Goal: Transaction & Acquisition: Purchase product/service

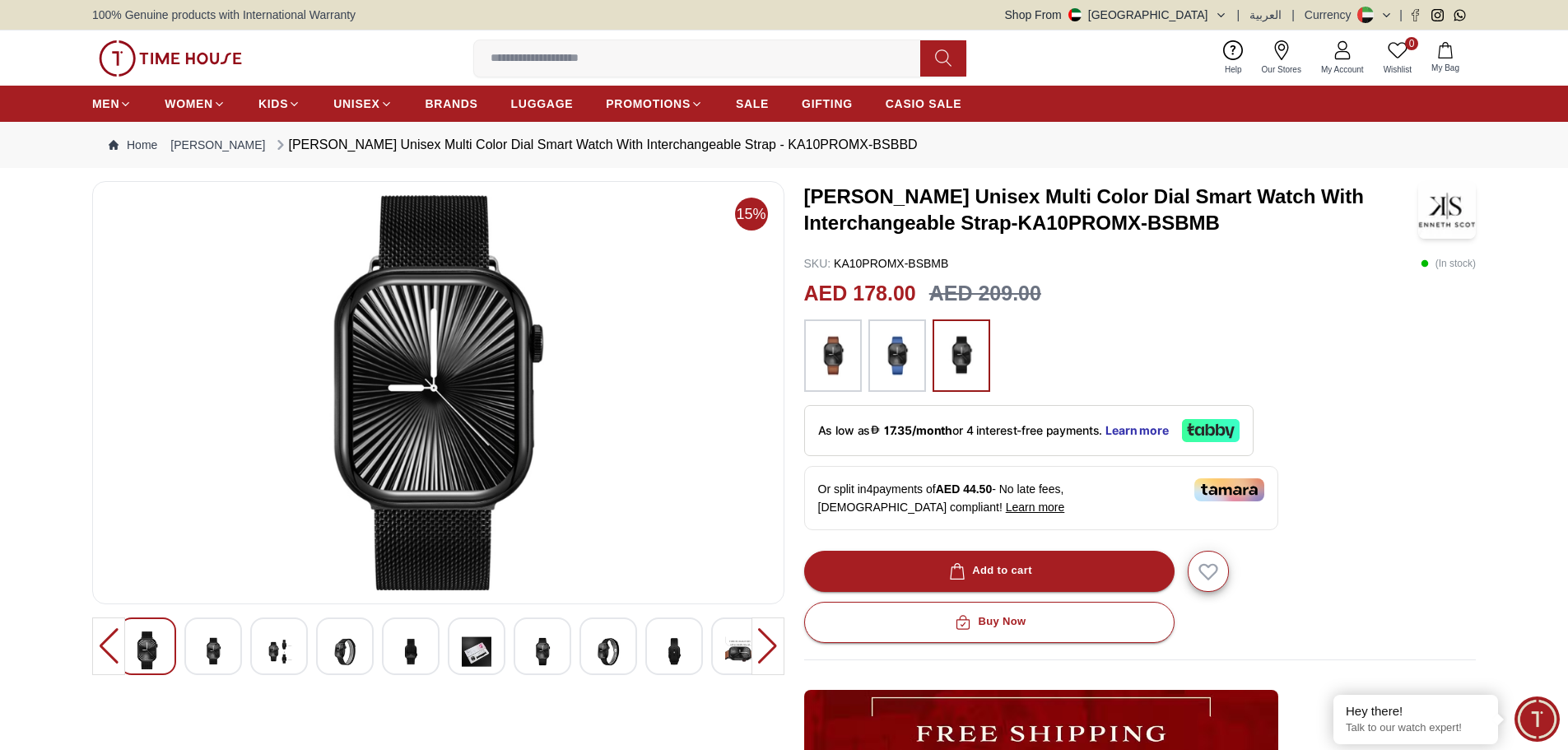
click at [419, 653] on img at bounding box center [410, 651] width 30 height 40
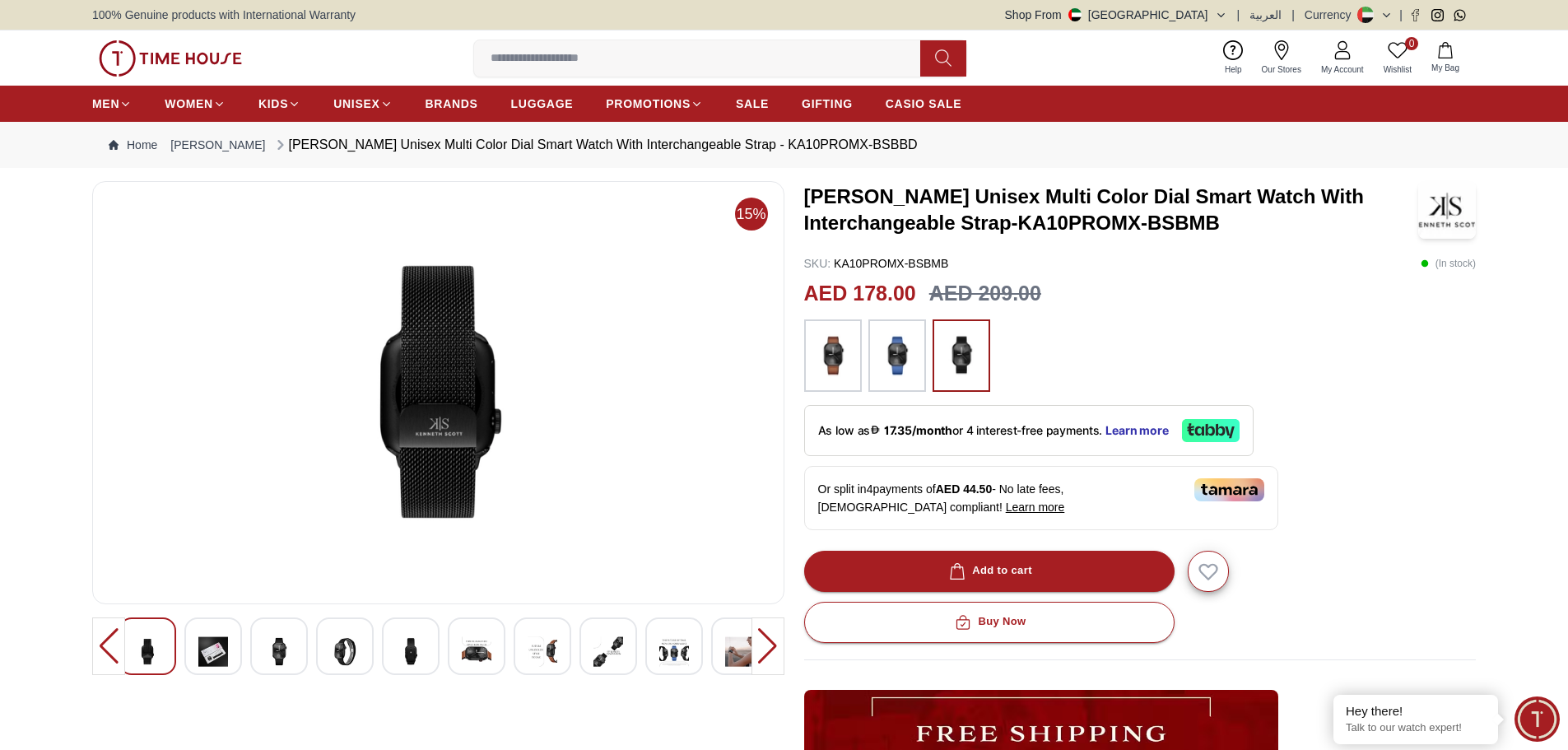
click at [681, 649] on img at bounding box center [674, 651] width 30 height 40
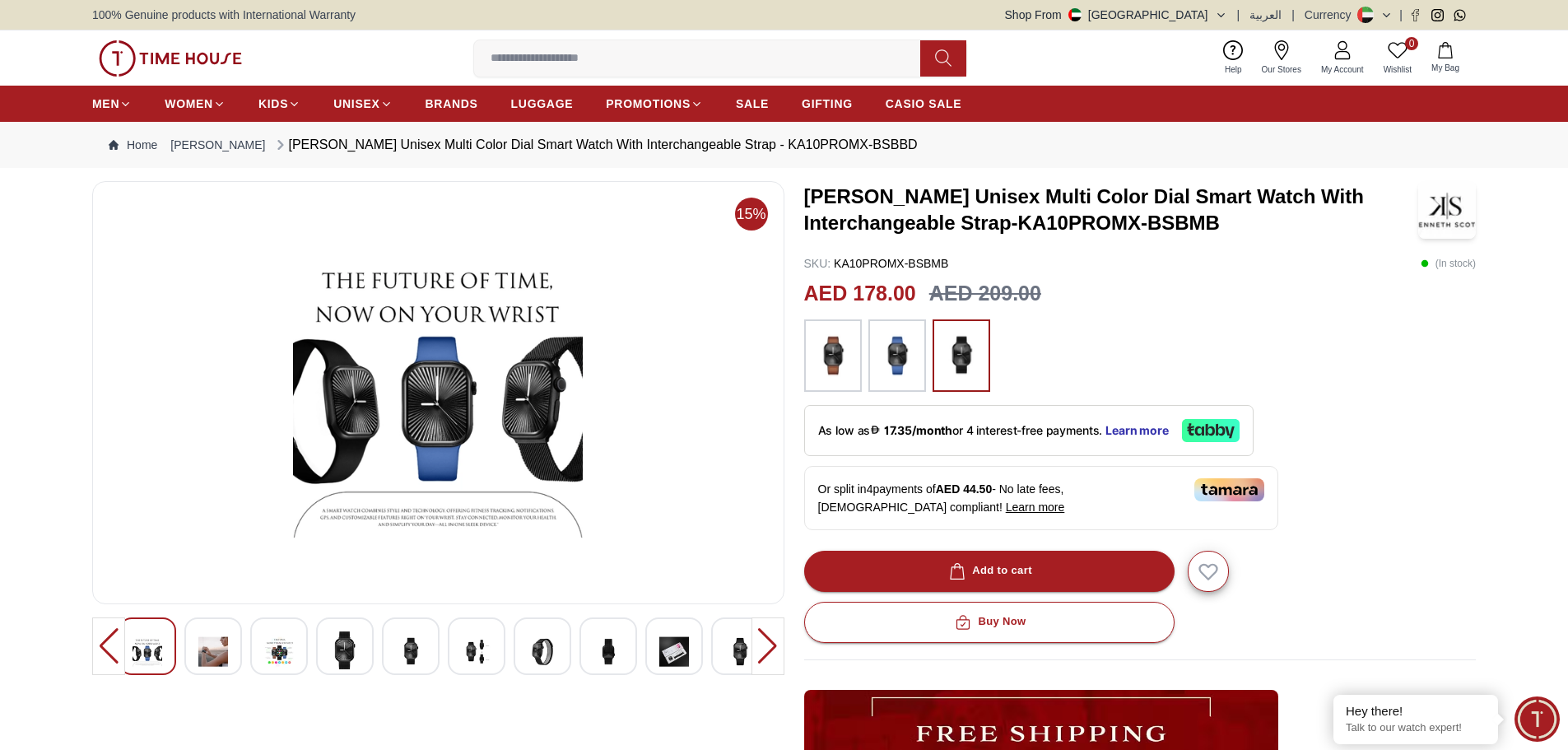
click at [765, 646] on div at bounding box center [767, 646] width 33 height 58
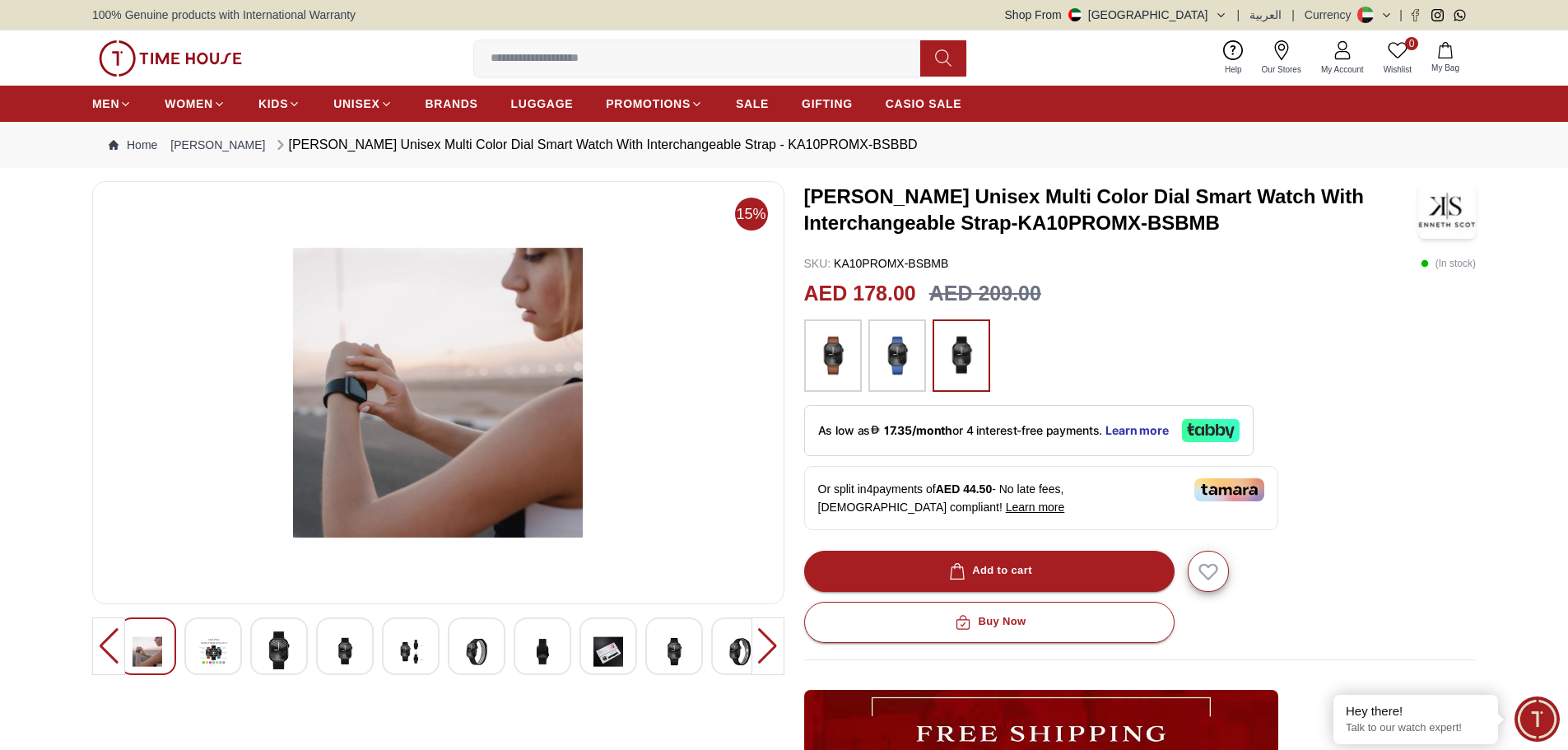
click at [778, 647] on div at bounding box center [767, 646] width 33 height 58
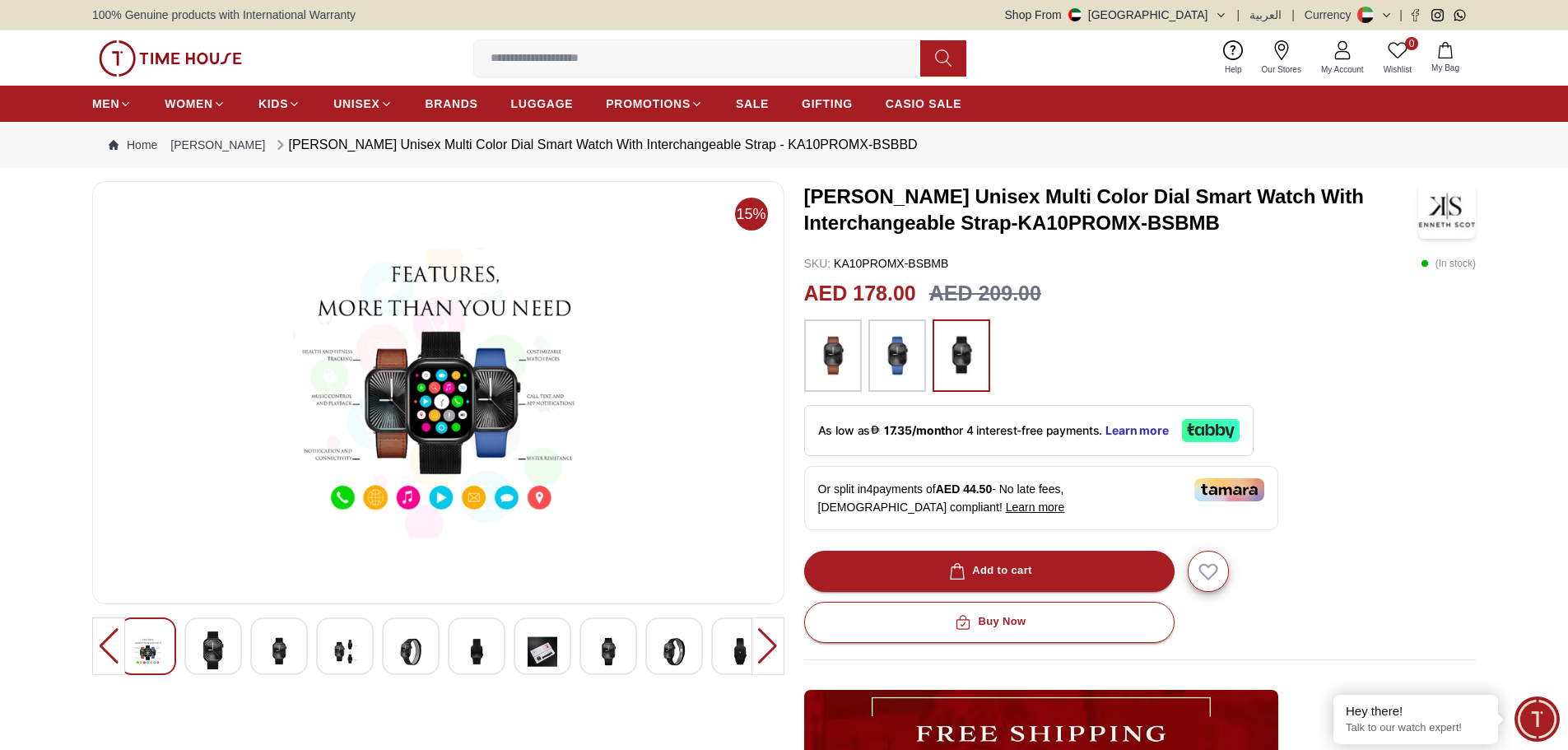
click at [736, 651] on img at bounding box center [740, 651] width 30 height 40
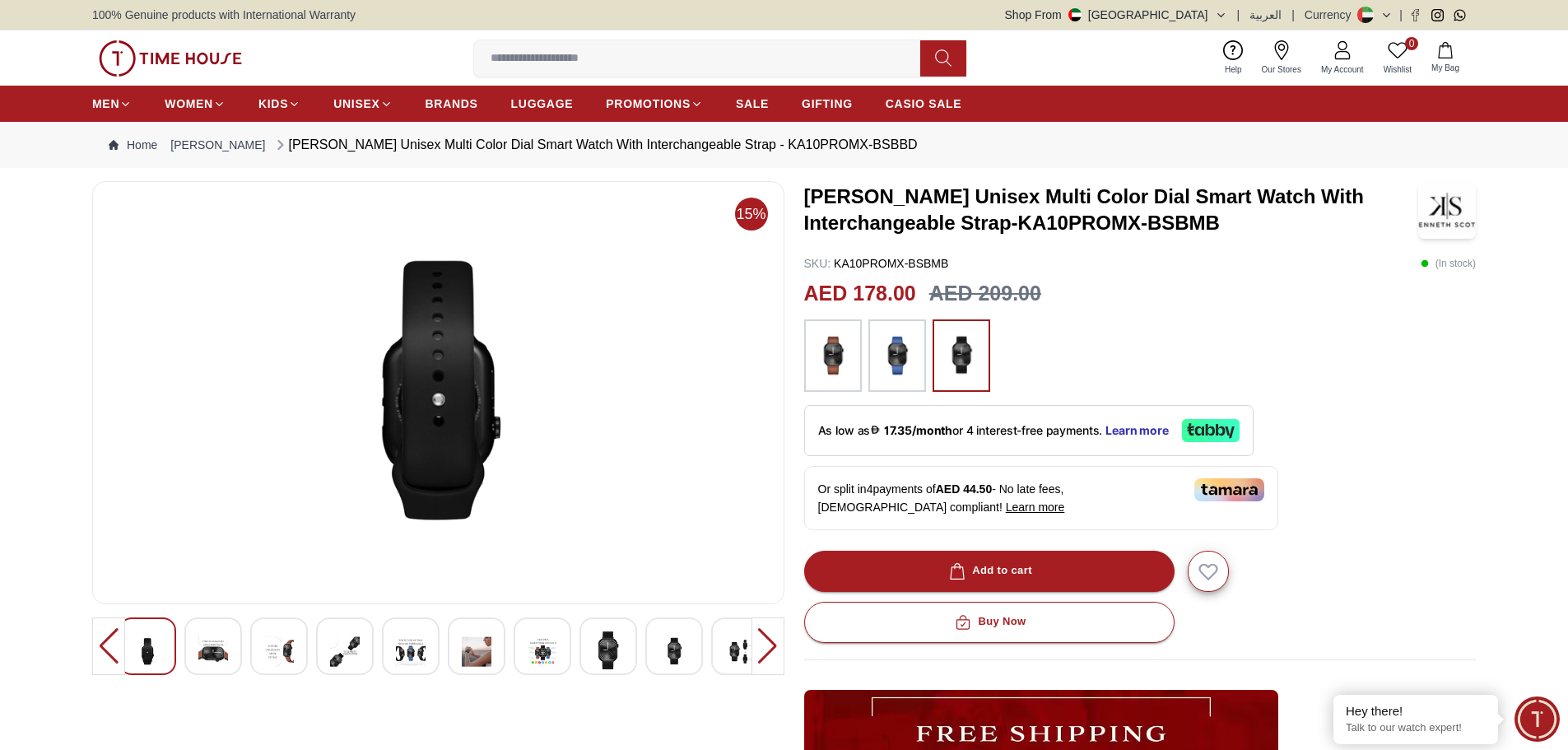
click at [767, 639] on div at bounding box center [767, 646] width 33 height 58
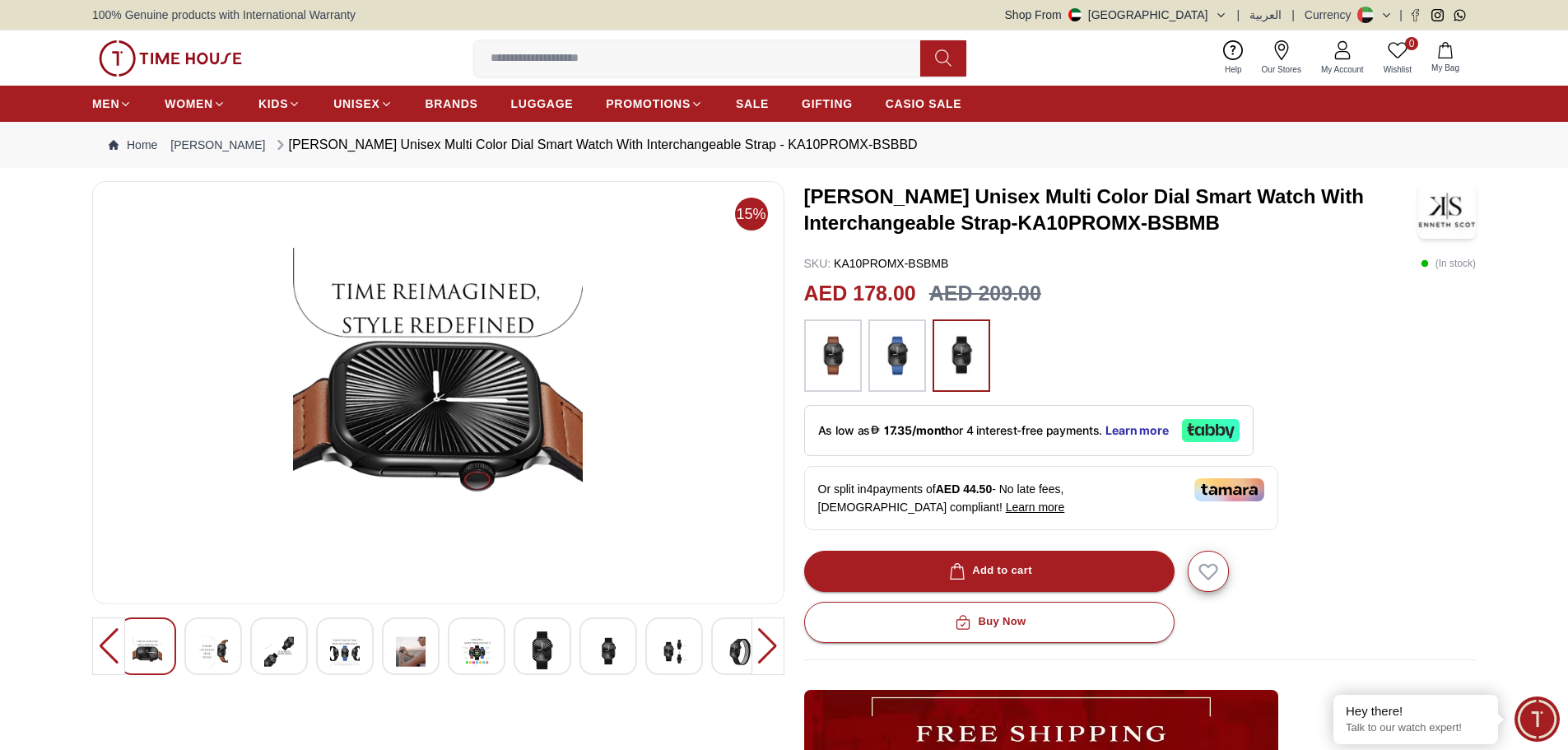
click at [767, 639] on div at bounding box center [767, 646] width 33 height 58
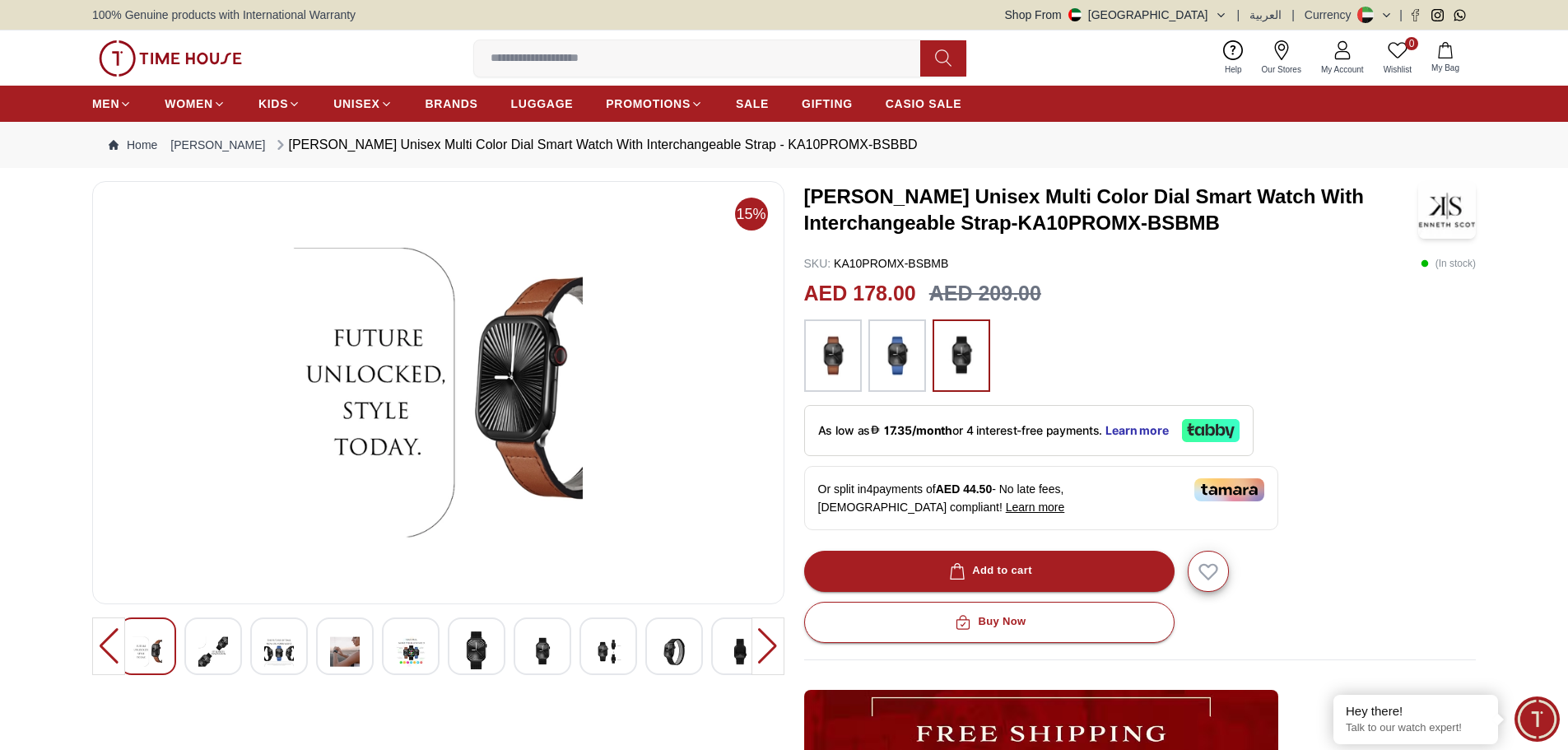
click at [767, 639] on div at bounding box center [767, 646] width 33 height 58
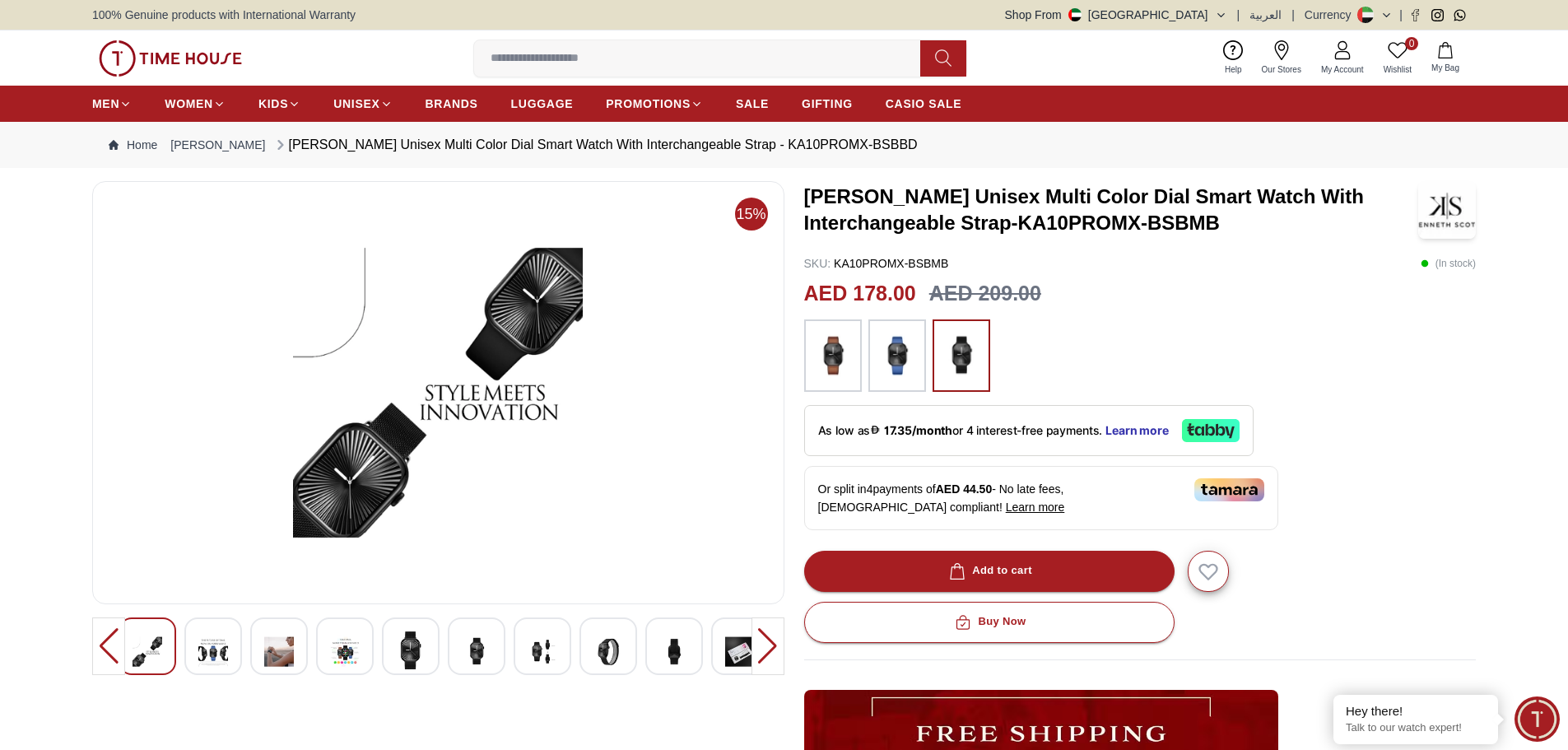
click at [767, 639] on div at bounding box center [767, 646] width 33 height 58
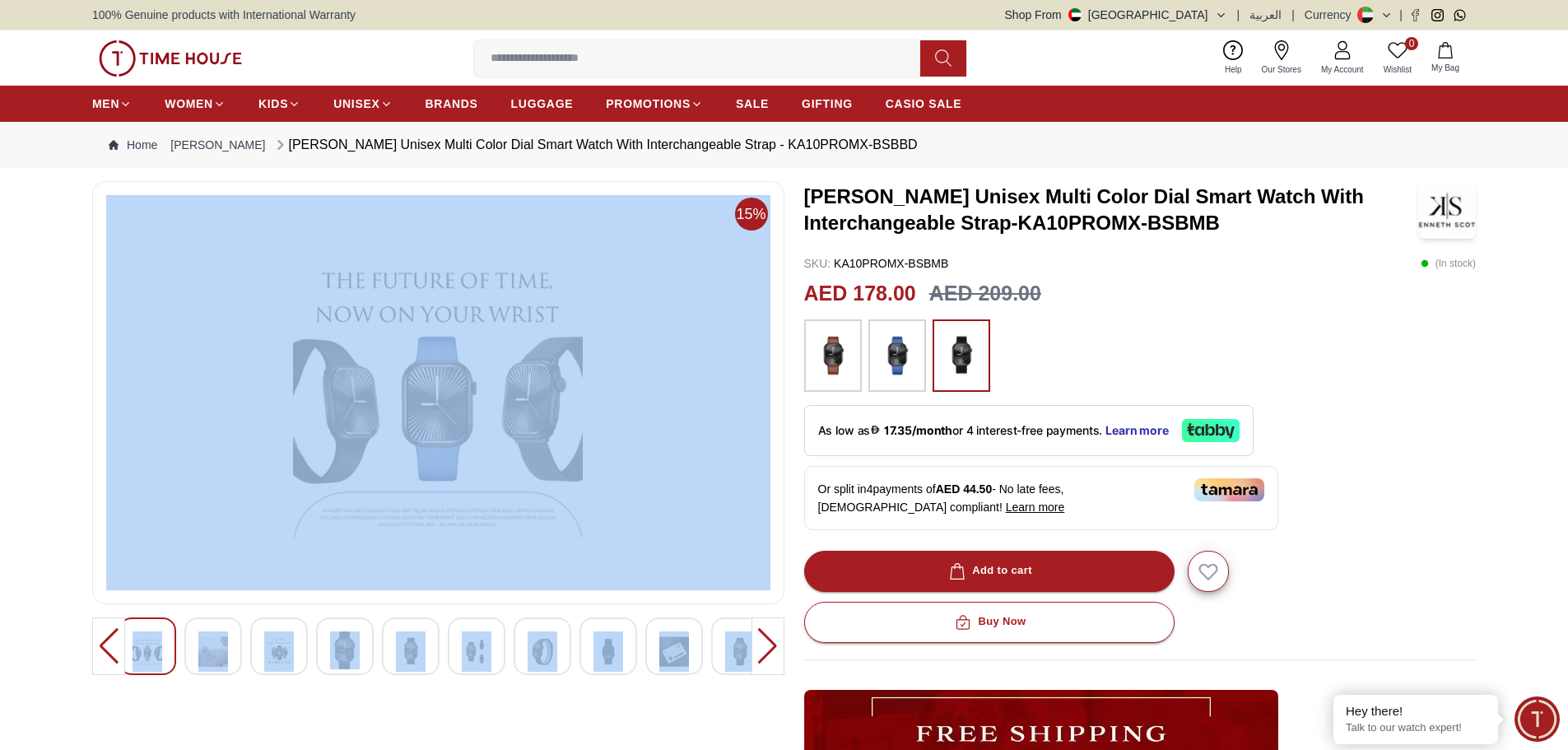
click at [767, 639] on div at bounding box center [767, 646] width 33 height 58
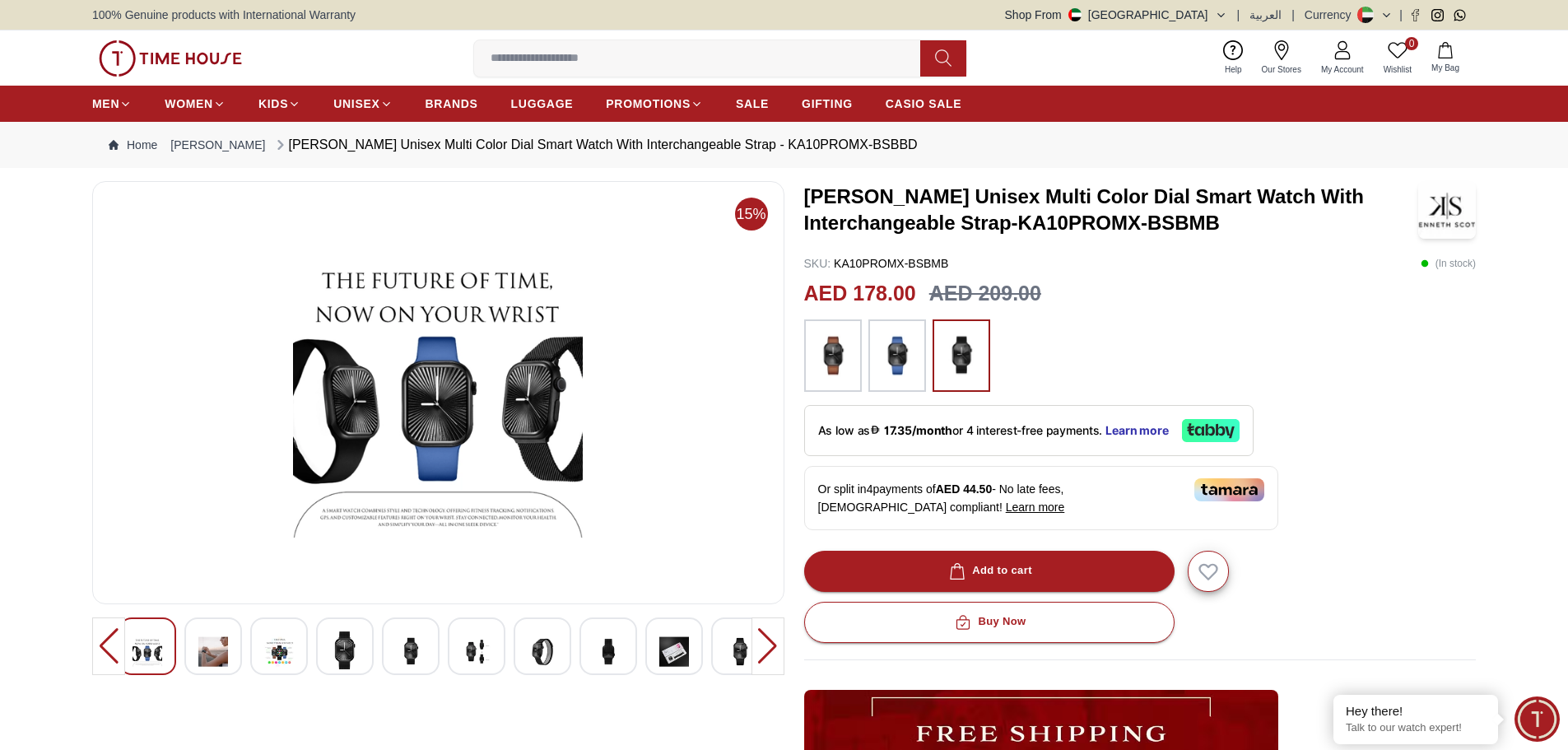
click at [767, 639] on div at bounding box center [767, 646] width 33 height 58
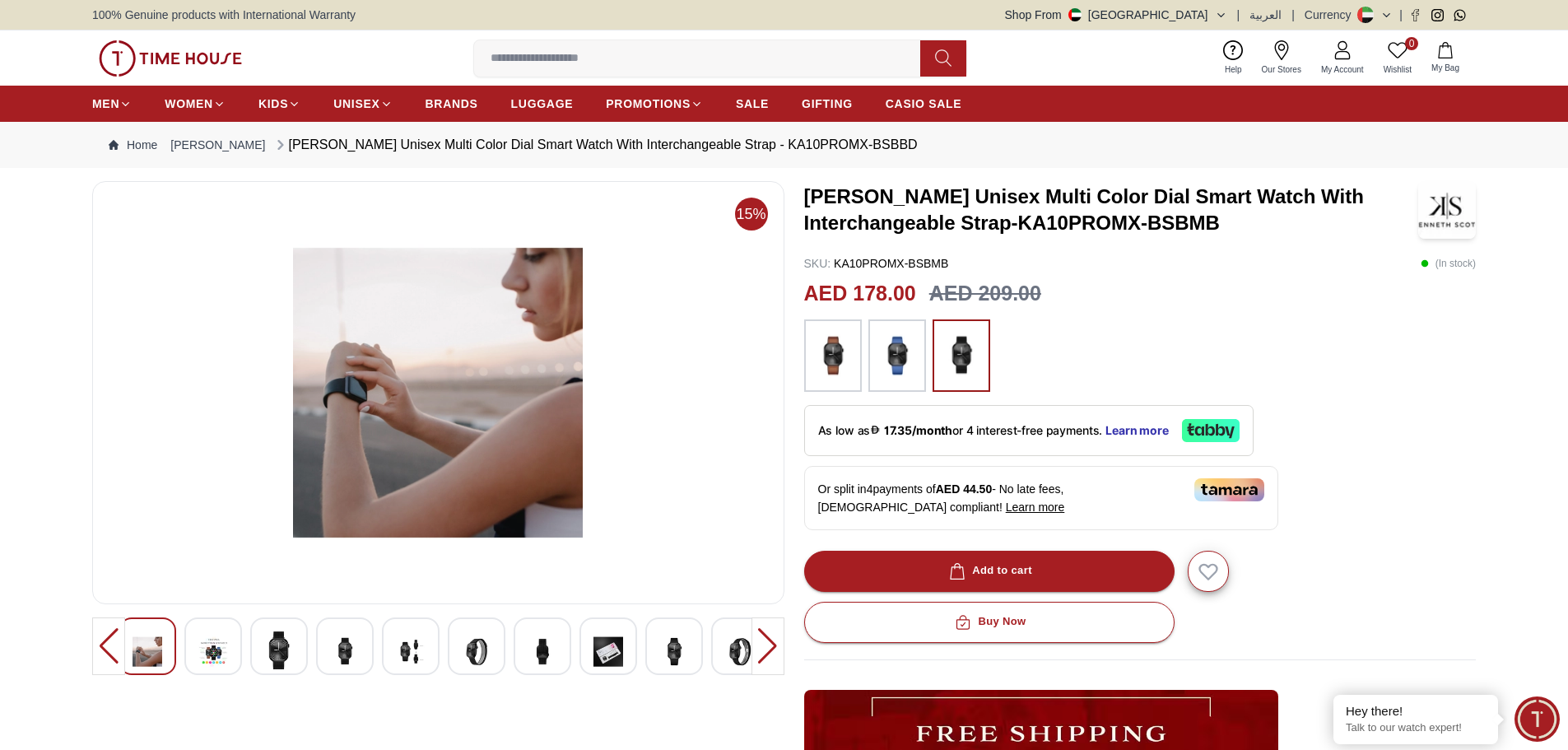
click at [767, 639] on div at bounding box center [767, 646] width 33 height 58
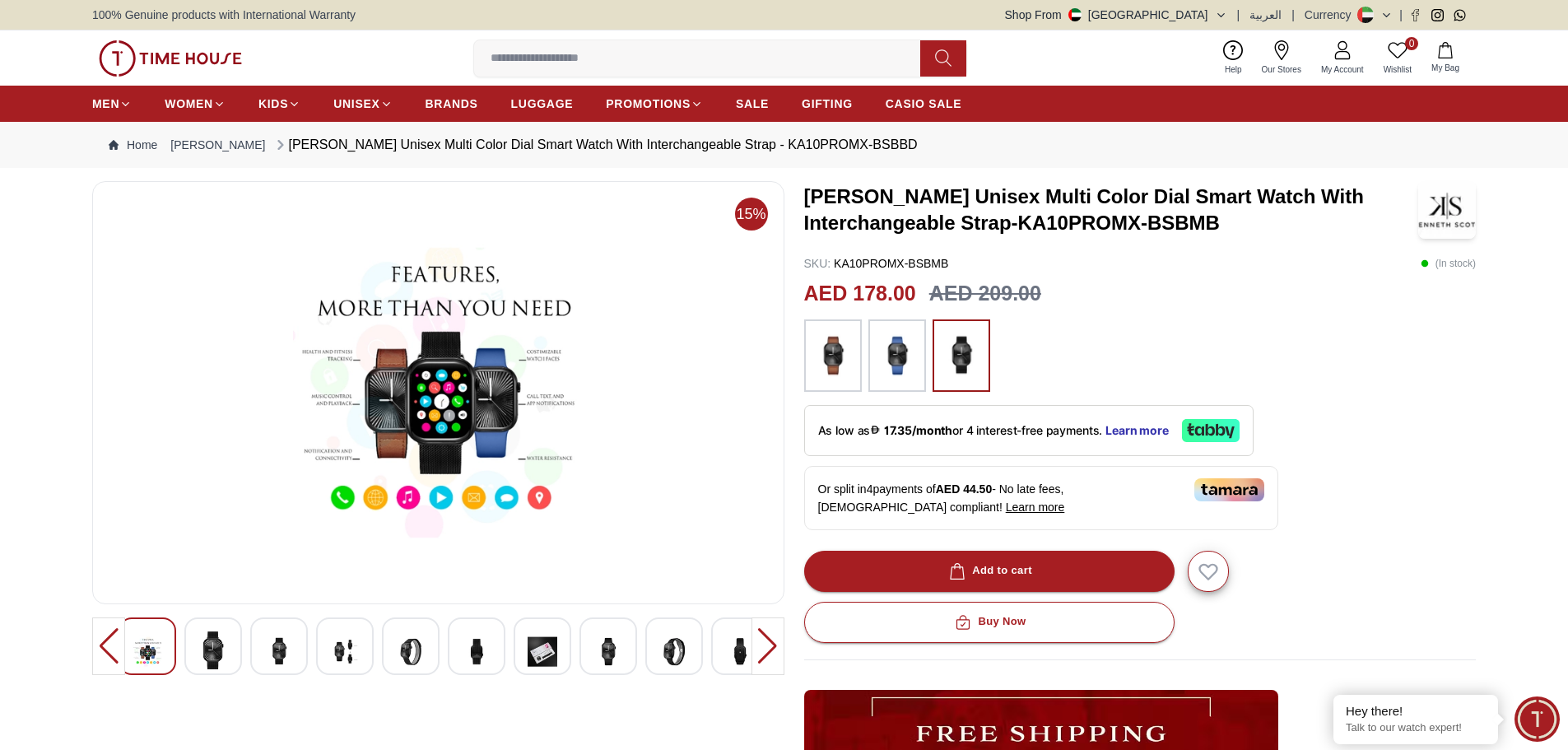
click at [826, 357] on img at bounding box center [833, 355] width 41 height 56
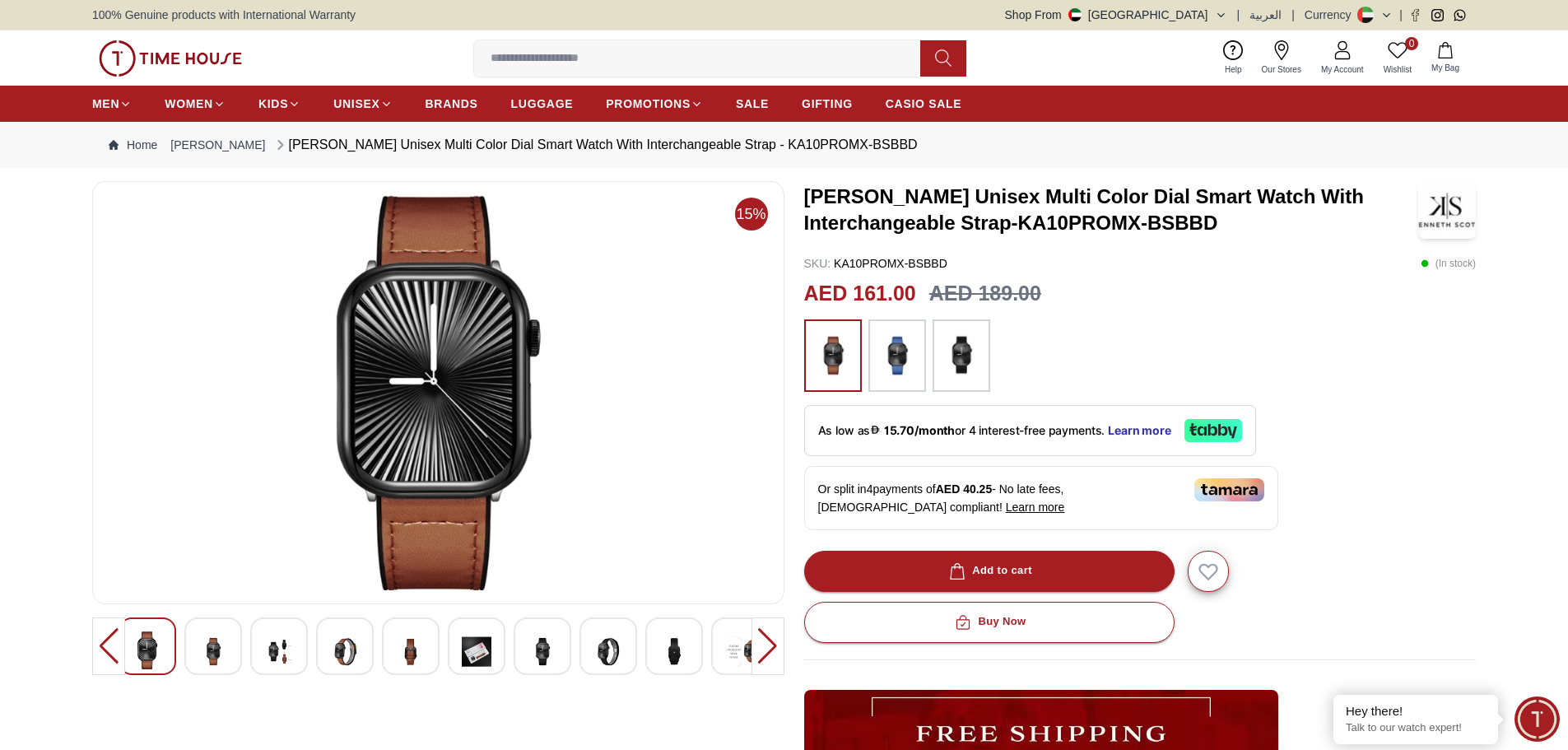
click at [534, 657] on img at bounding box center [542, 651] width 30 height 40
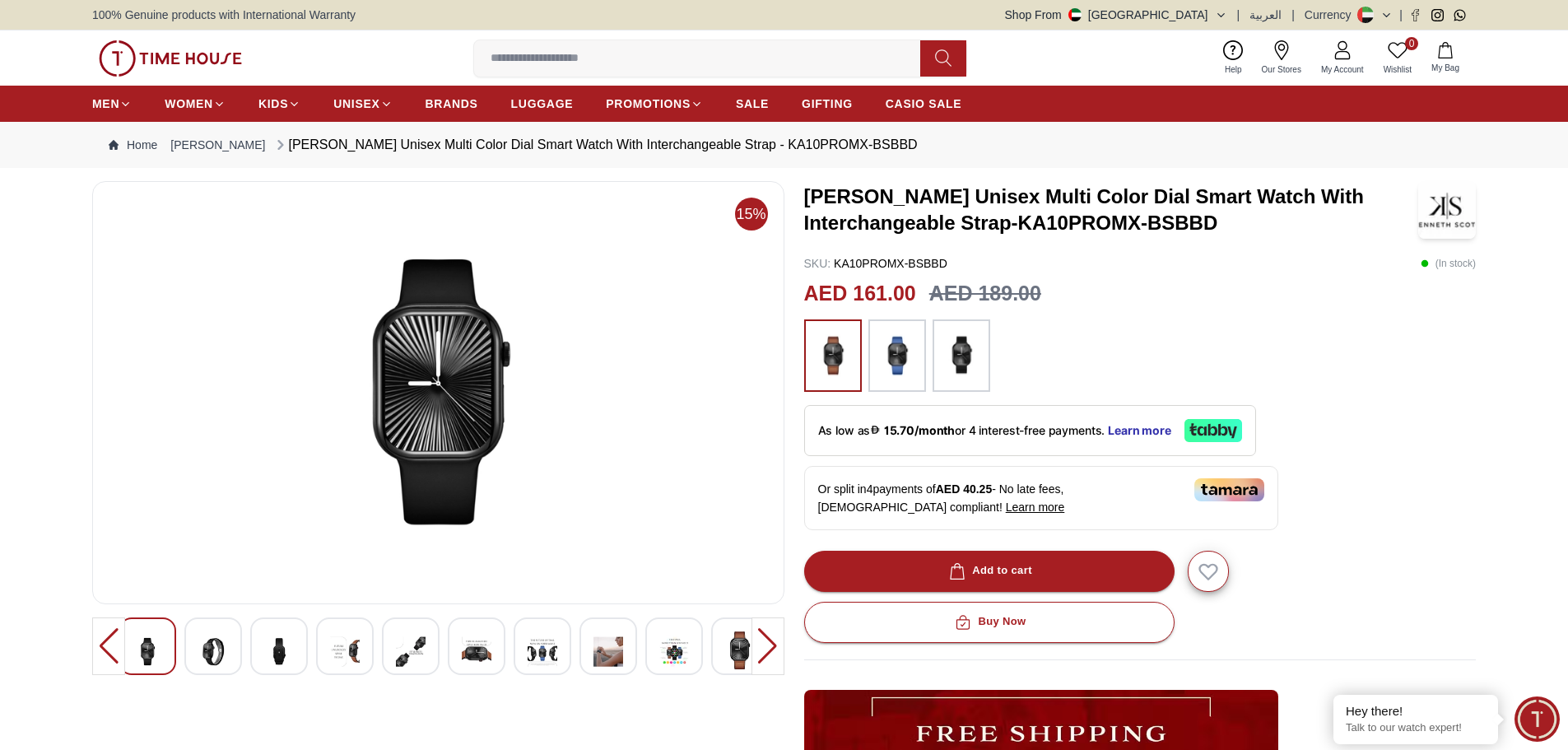
click at [468, 652] on img at bounding box center [477, 651] width 30 height 40
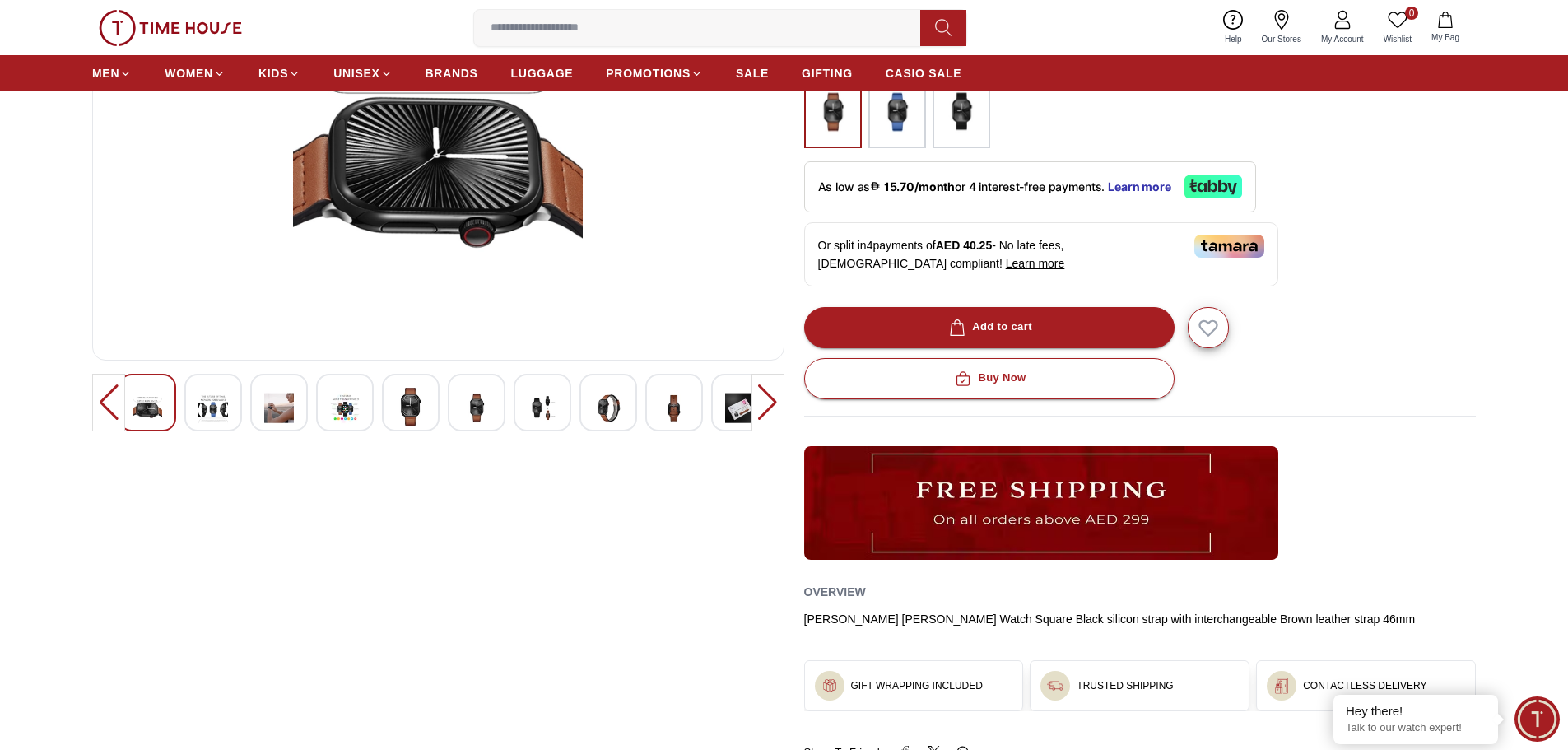
scroll to position [164, 0]
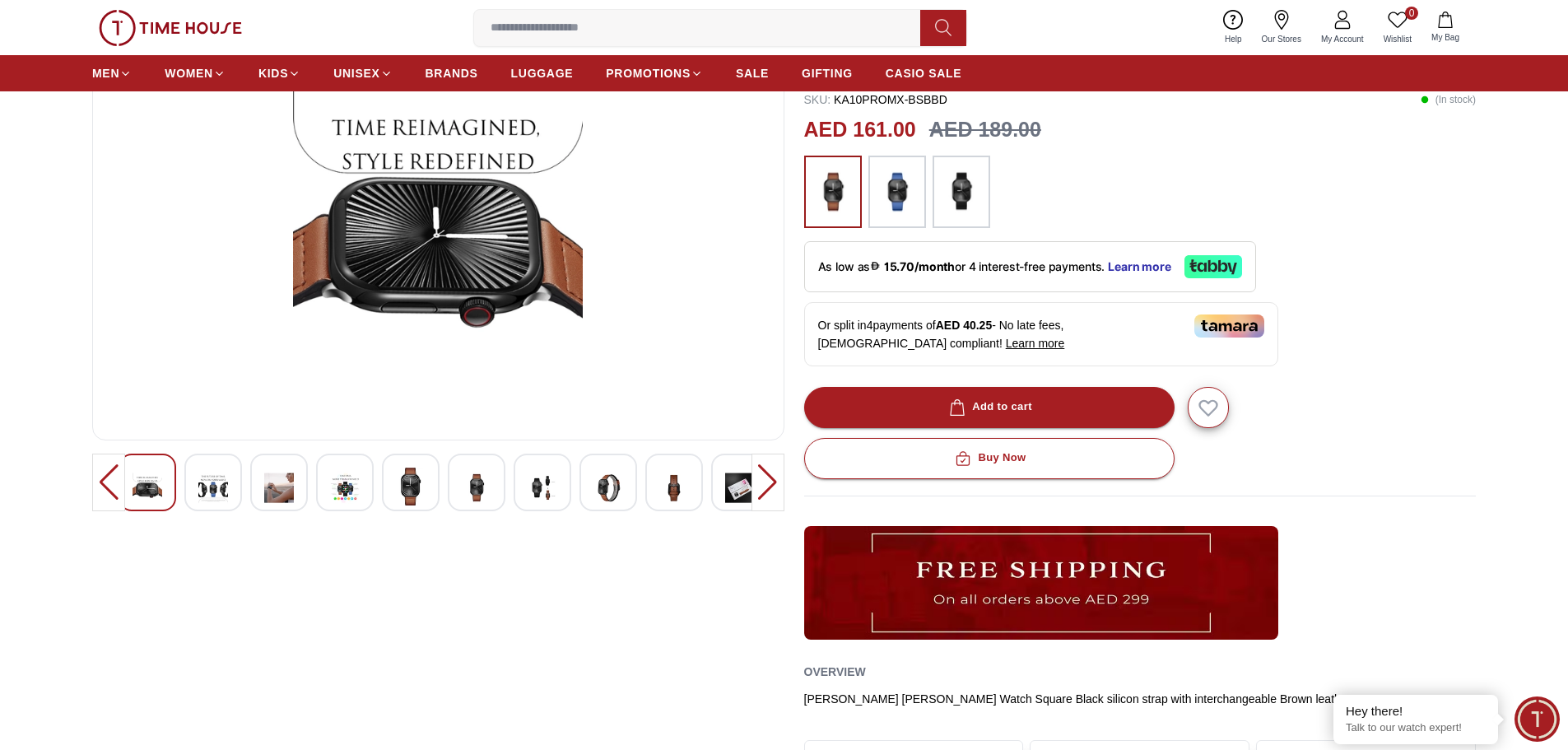
click at [743, 481] on img at bounding box center [740, 487] width 30 height 40
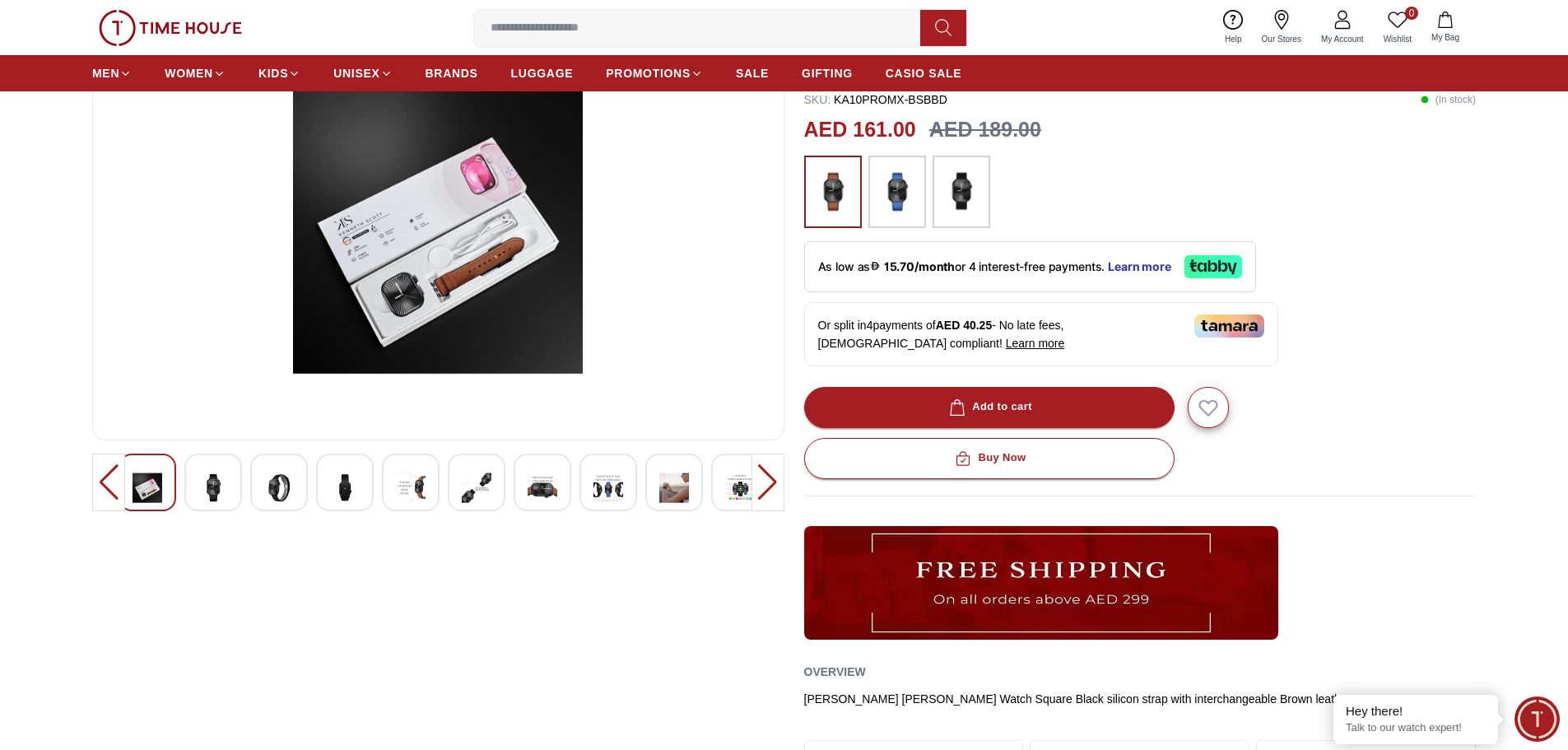
click at [960, 193] on img at bounding box center [961, 192] width 41 height 56
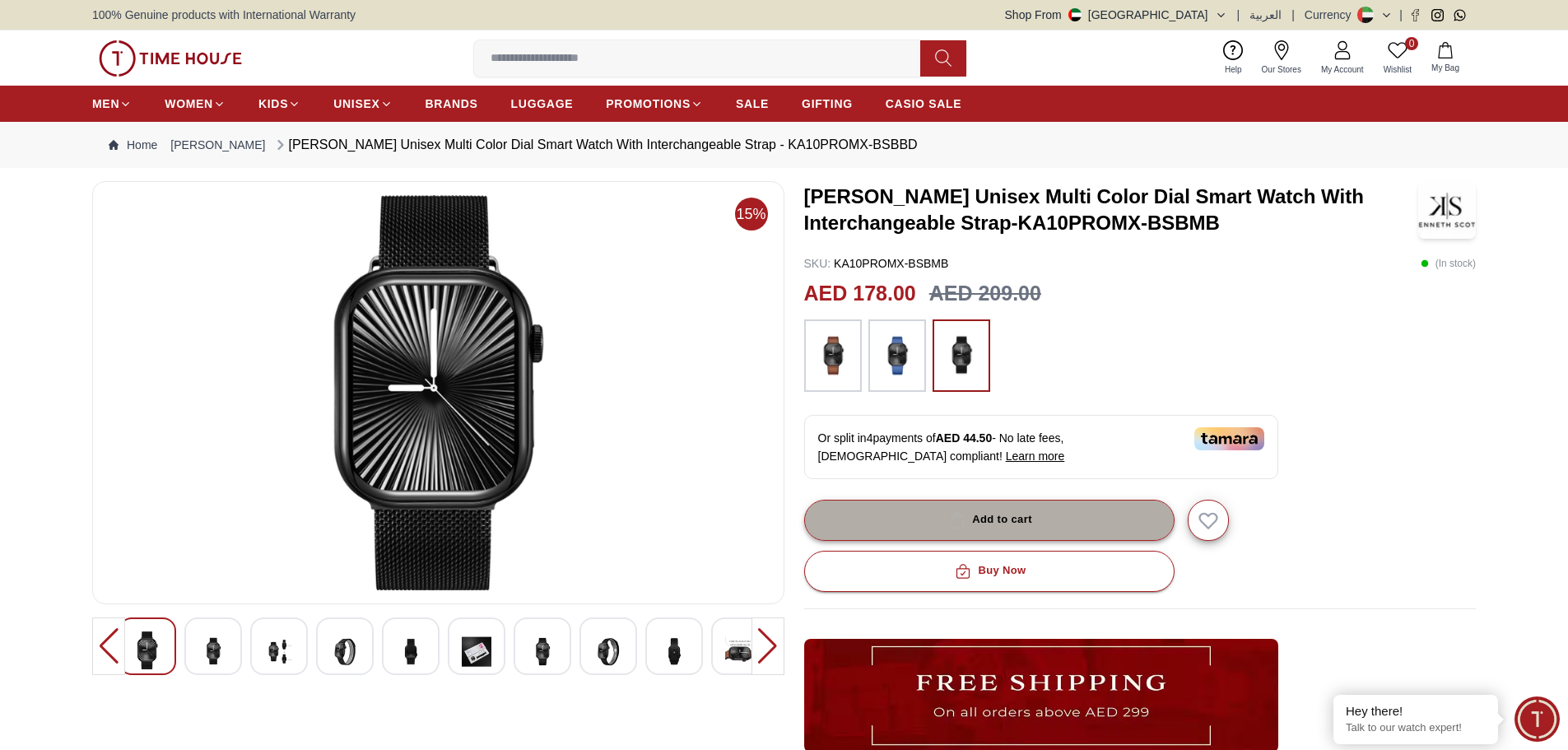
click at [960, 521] on icon "button" at bounding box center [957, 521] width 17 height 17
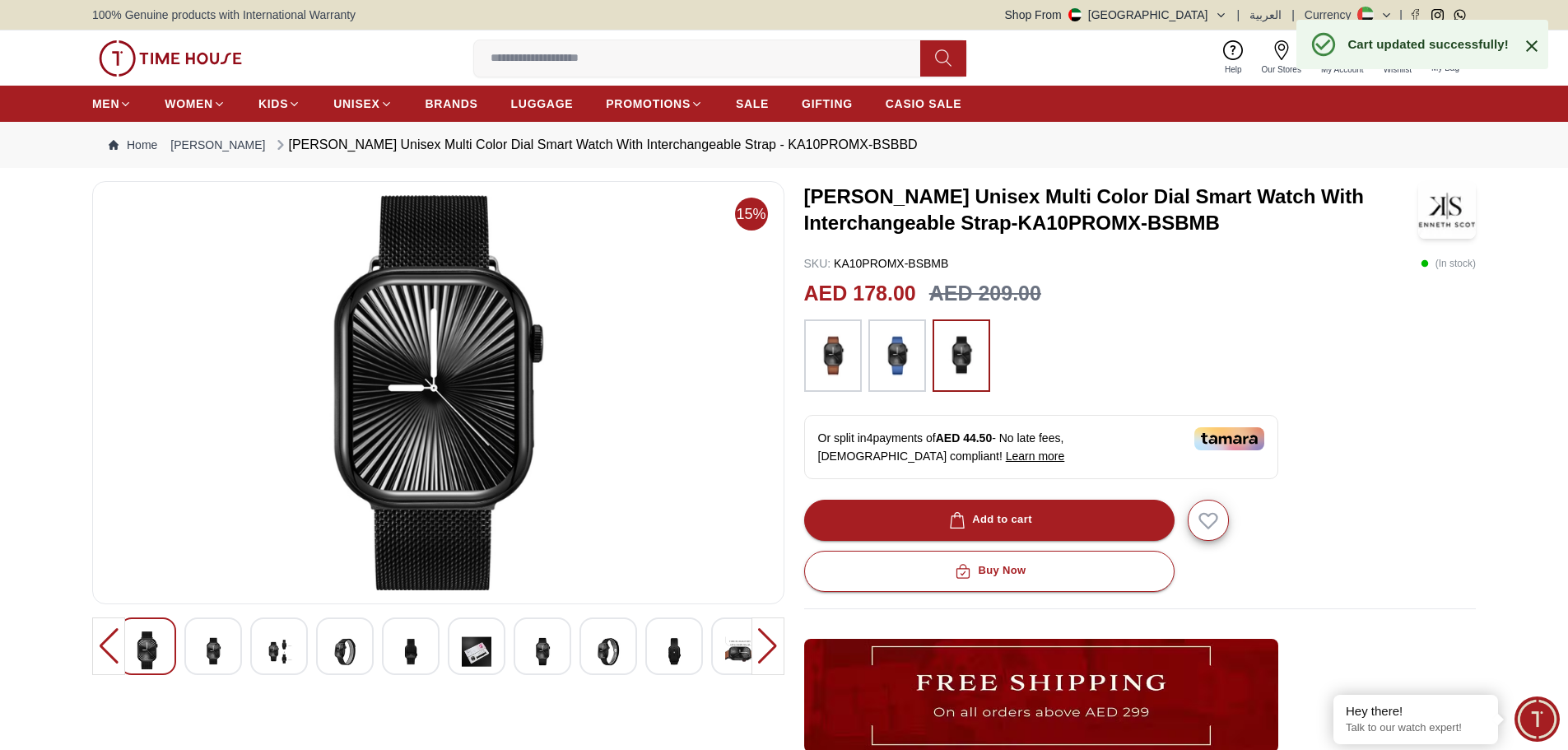
click at [1115, 41] on div "0 Wishlist 1 My Bag Help Our Stores My Account 0 Wishlist 1 My Bag" at bounding box center [784, 58] width 1383 height 55
click at [1446, 53] on icon "button" at bounding box center [1445, 50] width 17 height 17
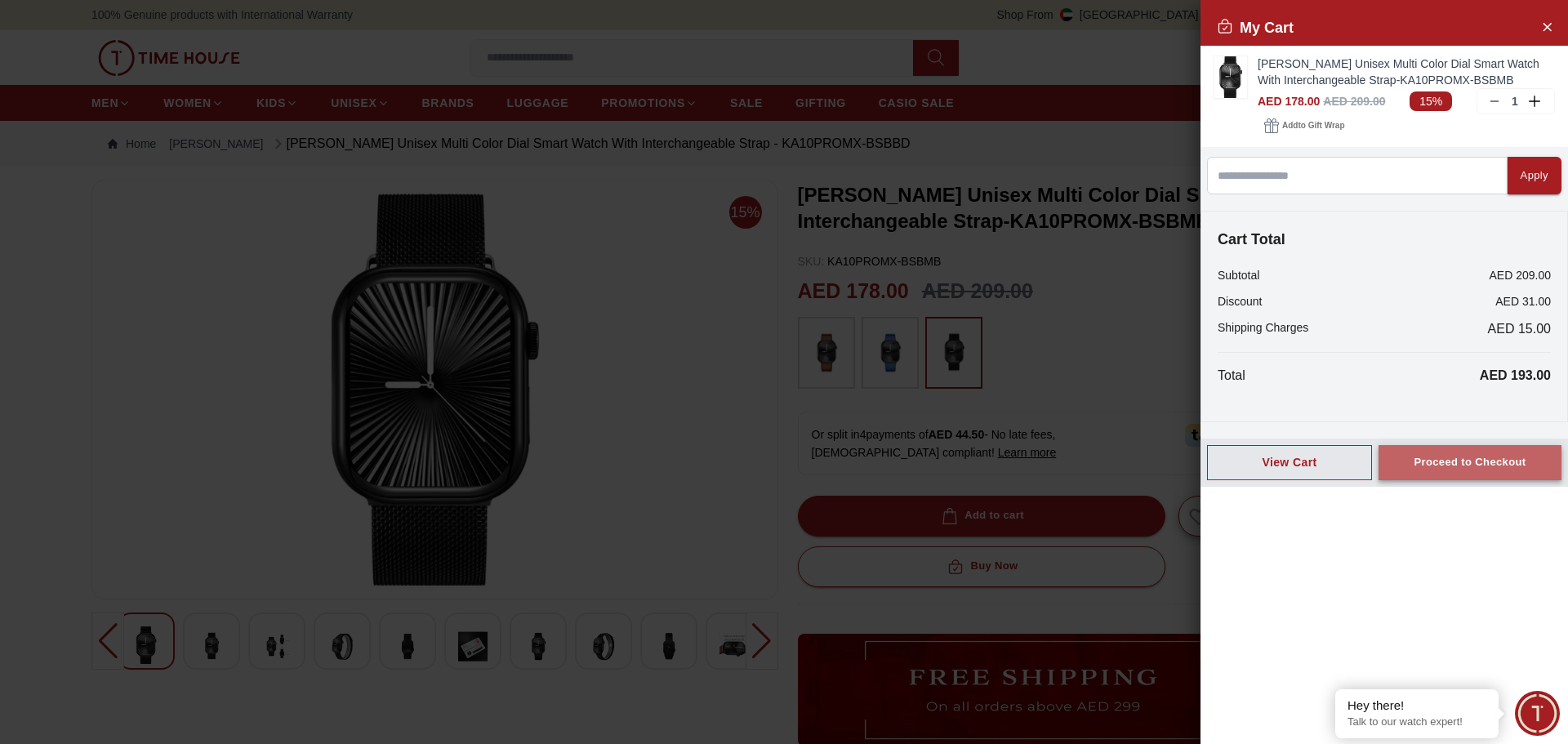
click at [1457, 470] on div "Proceed to Checkout" at bounding box center [1469, 463] width 112 height 19
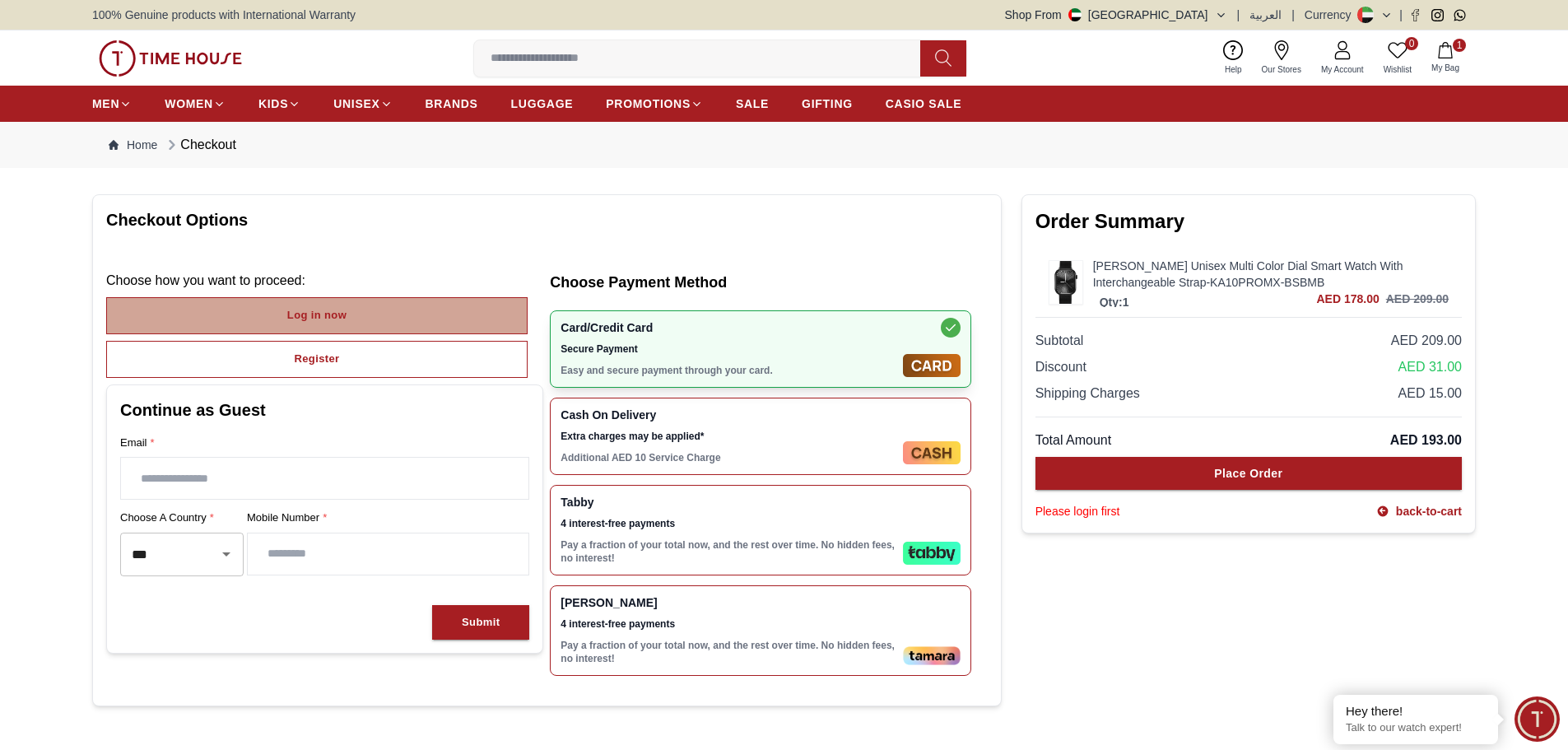
click at [280, 308] on button "Log in now" at bounding box center [317, 315] width 422 height 37
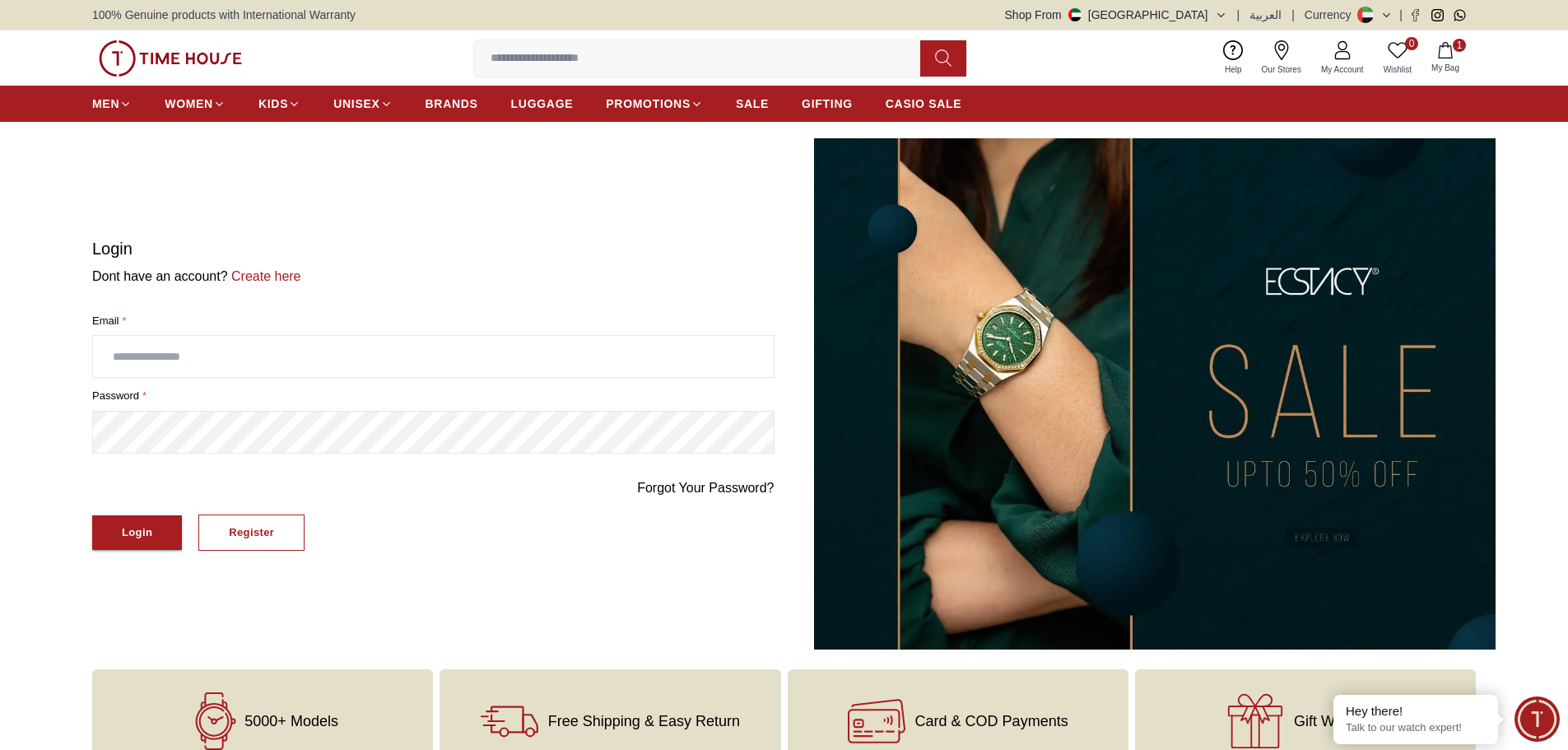
click at [278, 346] on input "text" at bounding box center [434, 356] width 681 height 41
click at [305, 357] on input "text" at bounding box center [434, 356] width 681 height 41
click at [92, 515] on button "Login" at bounding box center [137, 533] width 90 height 35
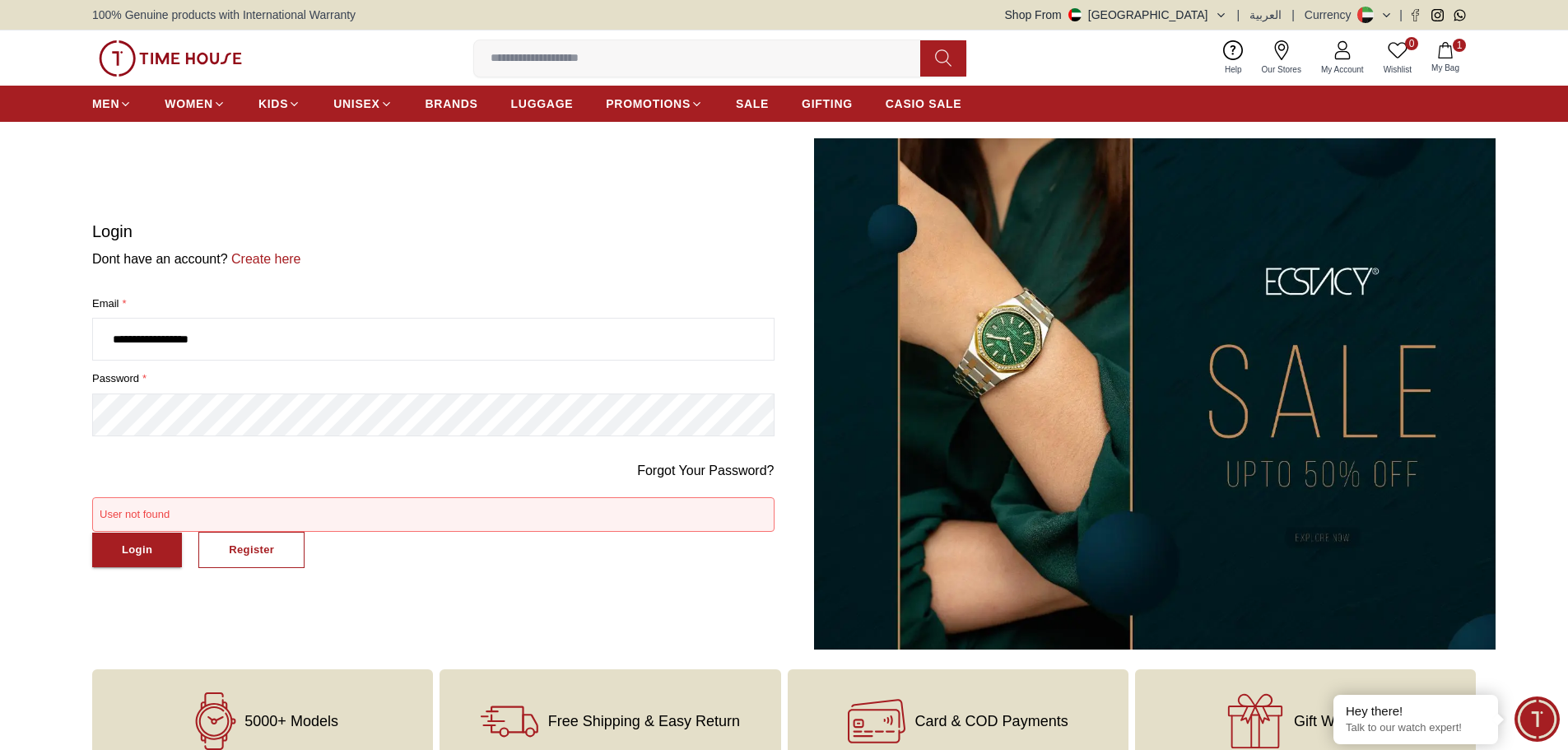
drag, startPoint x: 231, startPoint y: 335, endPoint x: 100, endPoint y: 341, distance: 131.1
click at [100, 341] on input "**********" at bounding box center [434, 339] width 681 height 41
type input "**********"
click at [159, 560] on button "Login" at bounding box center [137, 550] width 90 height 35
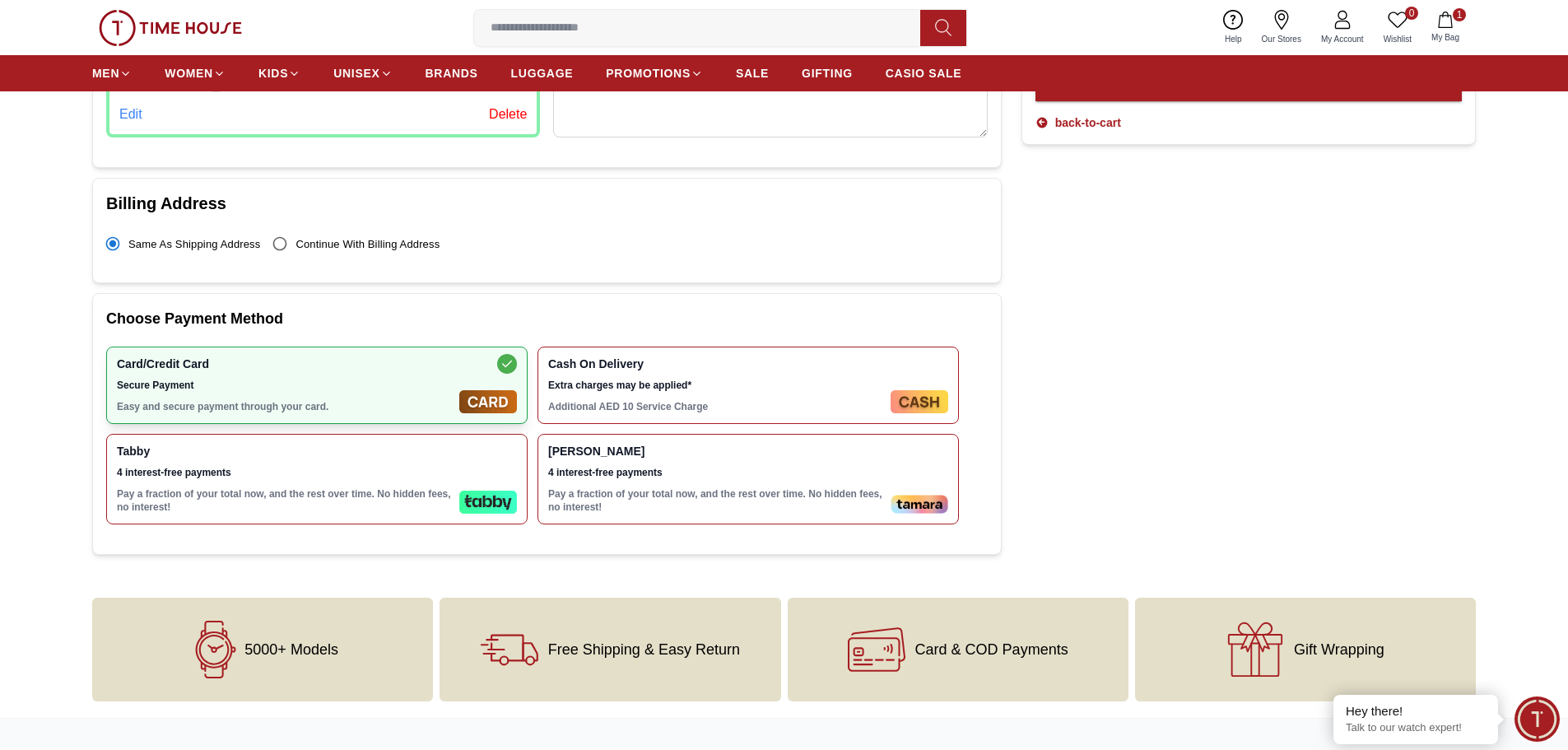
scroll to position [411, 0]
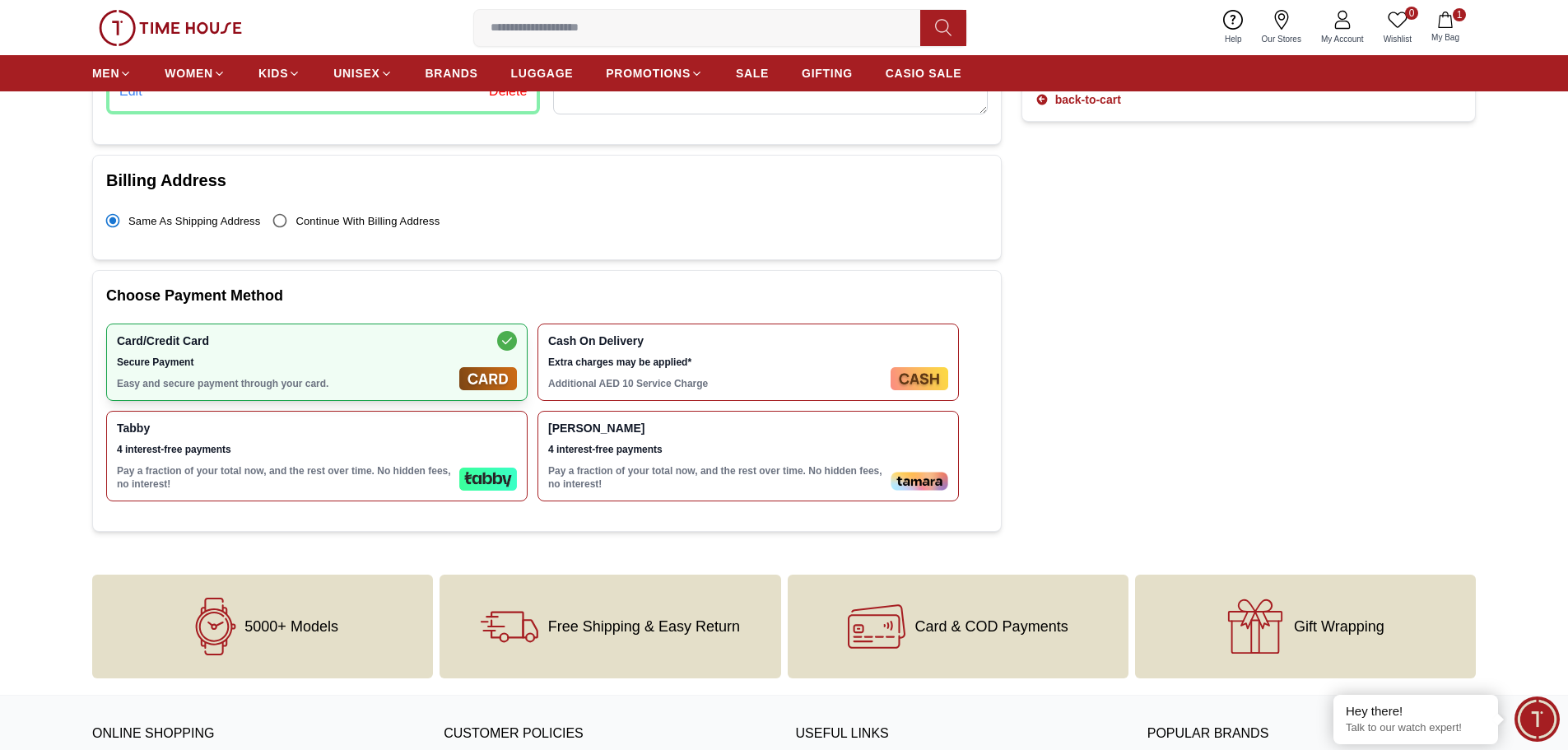
click at [484, 467] on img at bounding box center [488, 479] width 58 height 23
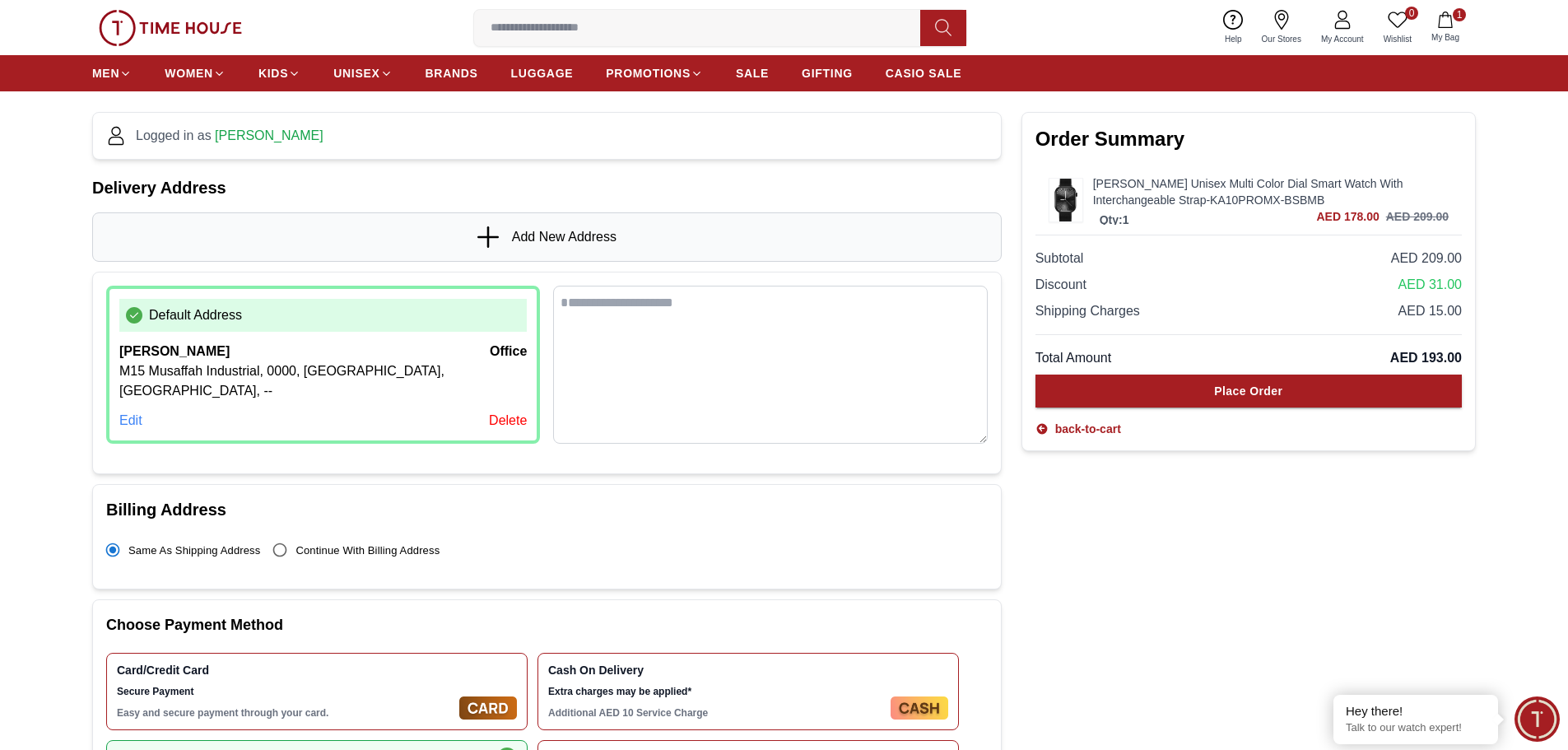
scroll to position [0, 0]
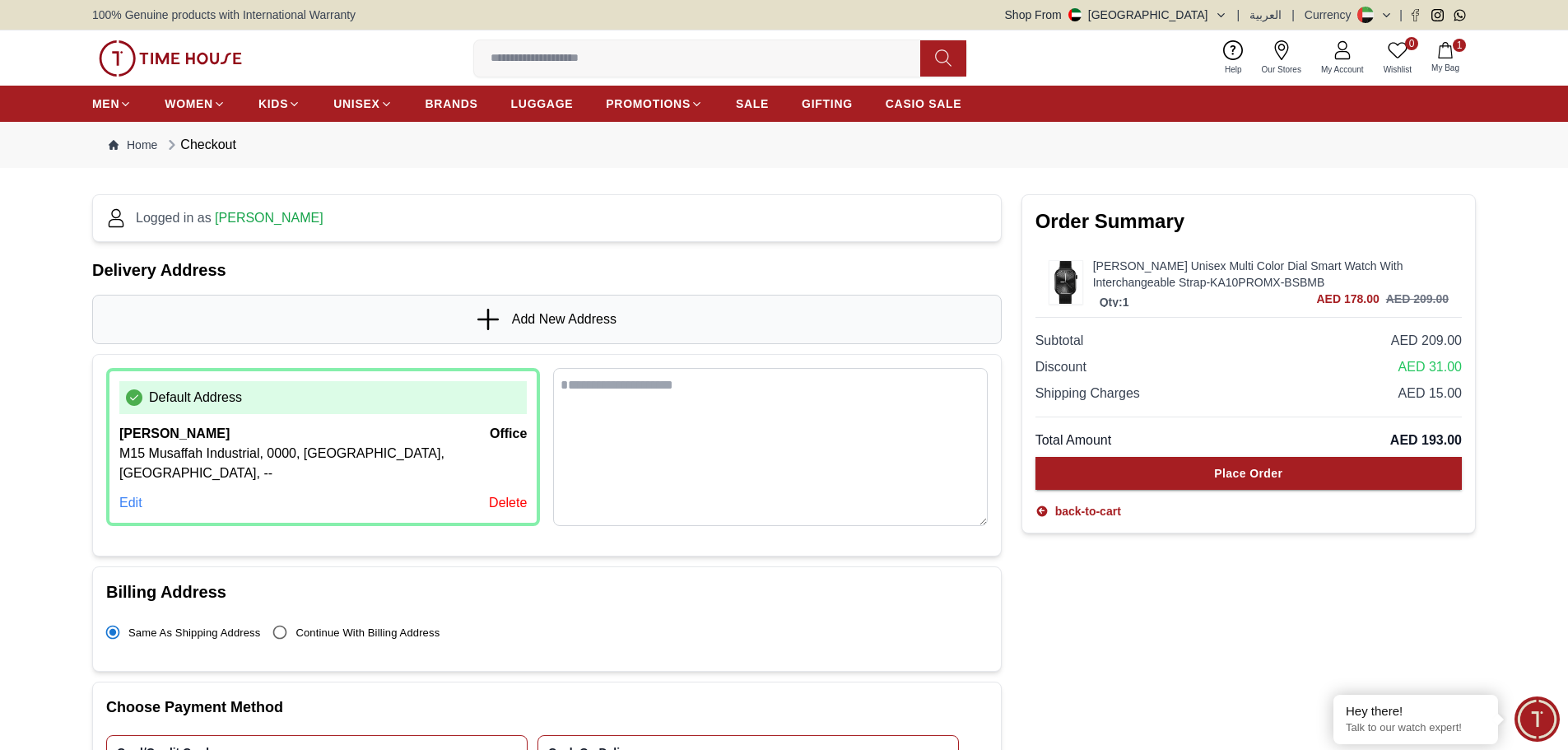
click at [1177, 269] on link "[PERSON_NAME] Unisex Multi Color Dial Smart Watch With Interchangeable Strap-KA…" at bounding box center [1270, 273] width 355 height 33
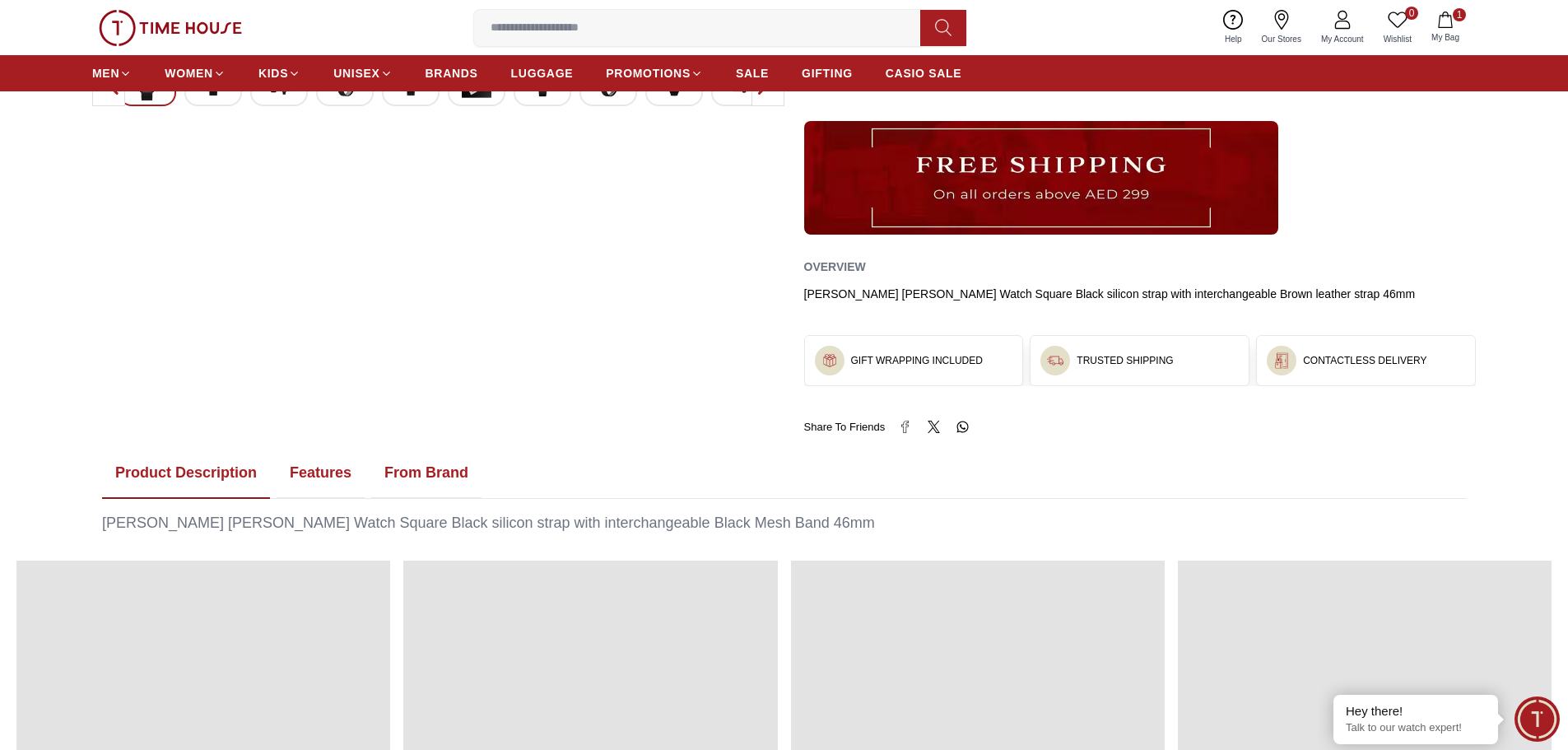
scroll to position [576, 0]
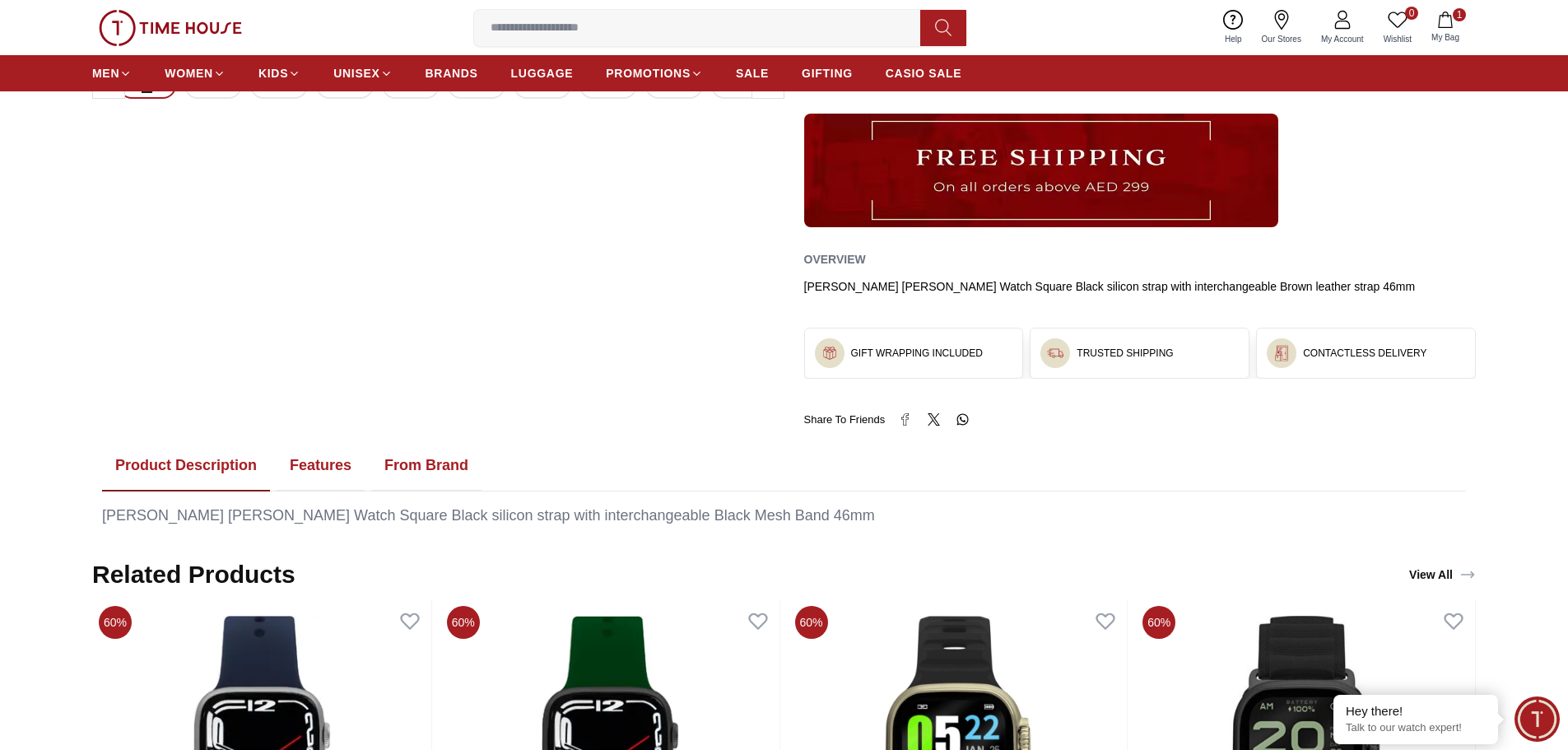
click at [862, 352] on h3 "GIFT WRAPPING INCLUDED" at bounding box center [916, 353] width 132 height 13
click at [978, 158] on img at bounding box center [1041, 171] width 474 height 114
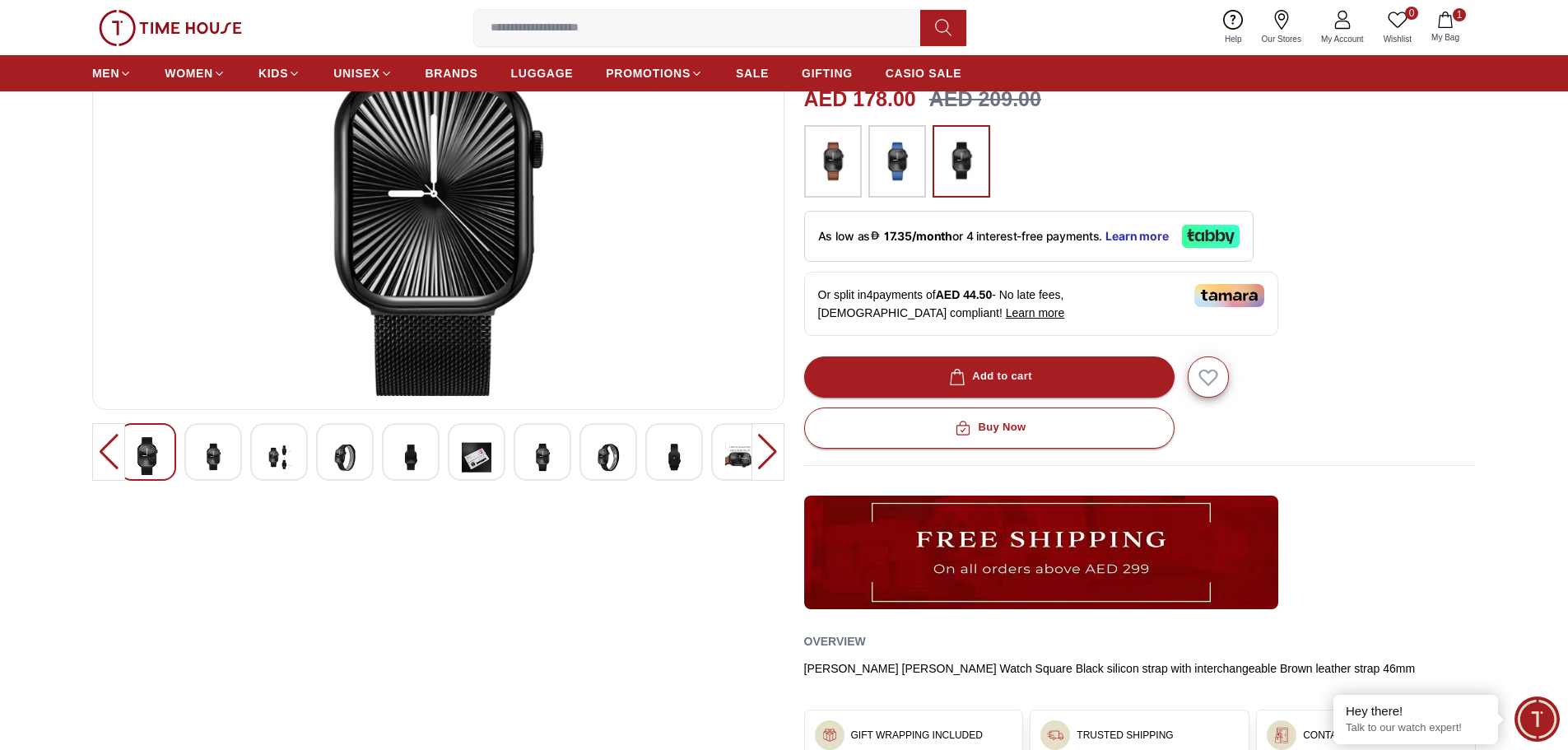
scroll to position [164, 0]
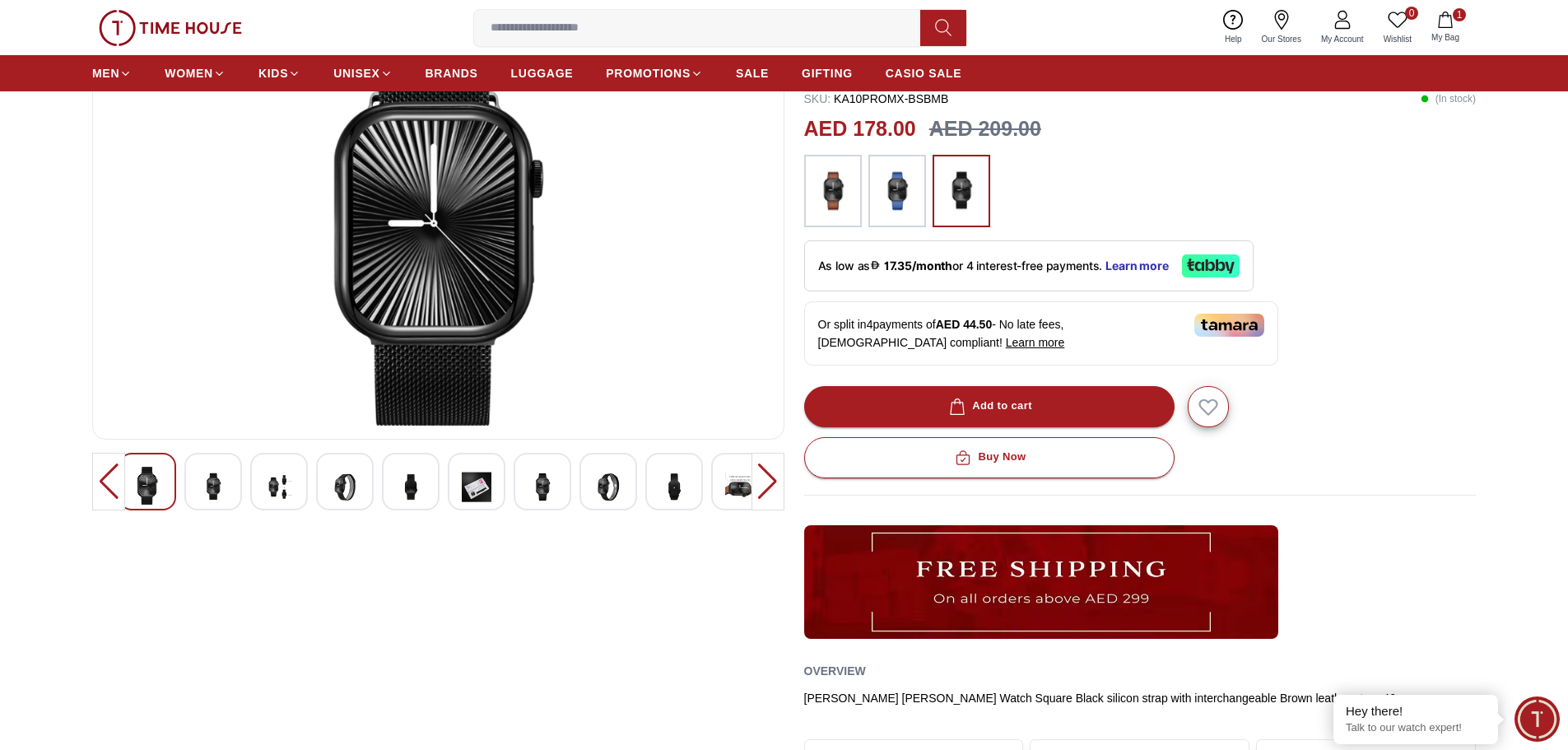
click at [960, 180] on img at bounding box center [961, 191] width 41 height 56
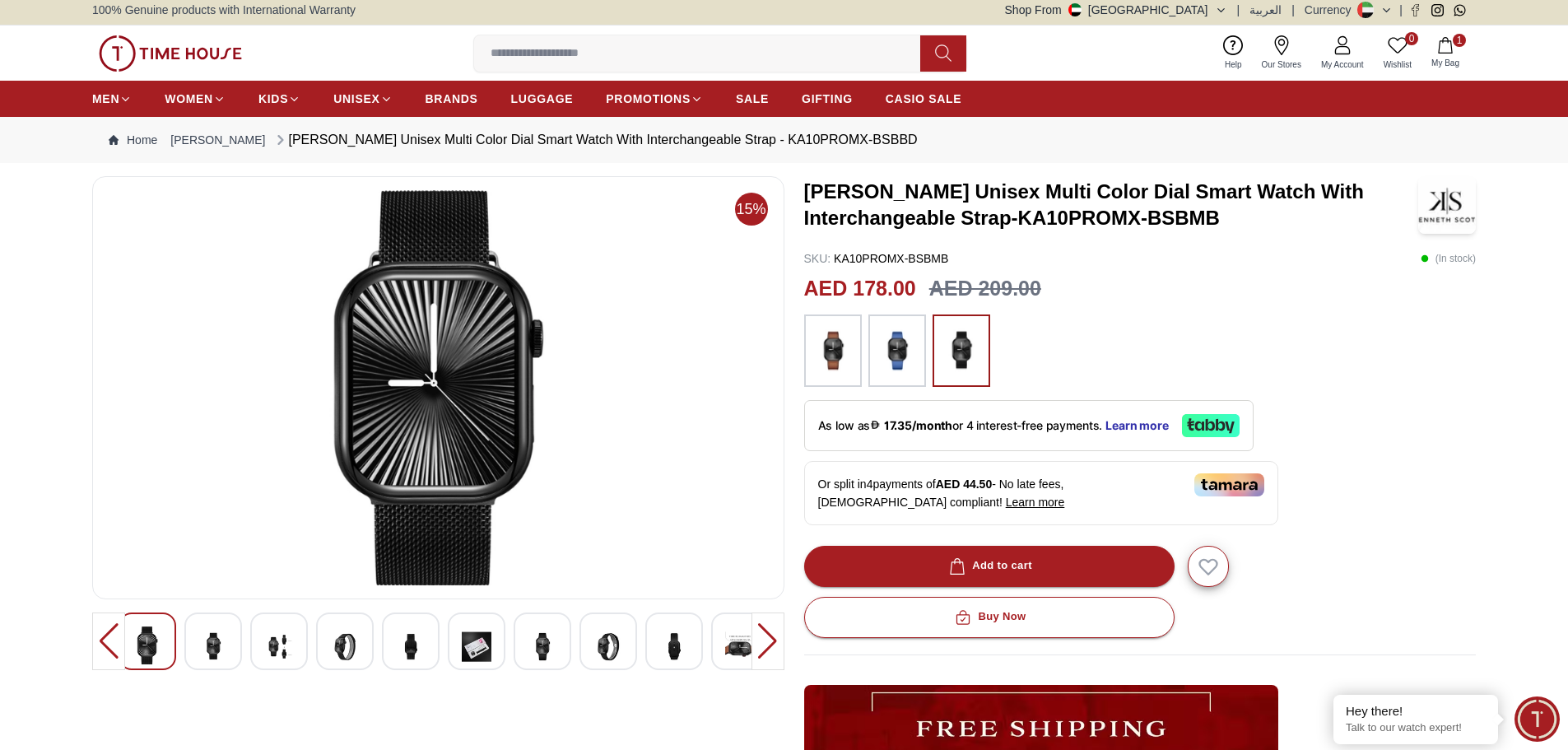
scroll to position [0, 0]
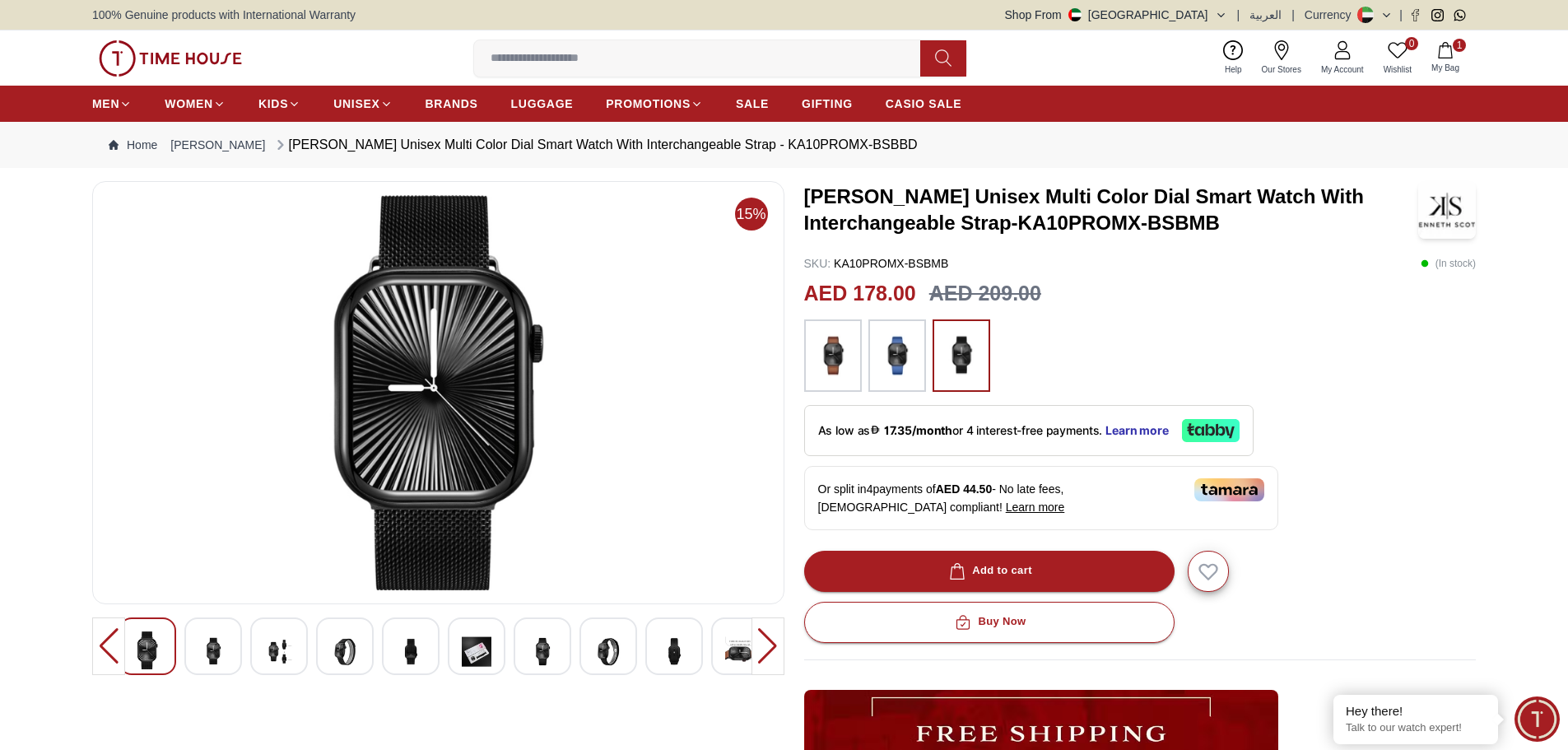
click at [894, 359] on img at bounding box center [897, 355] width 41 height 56
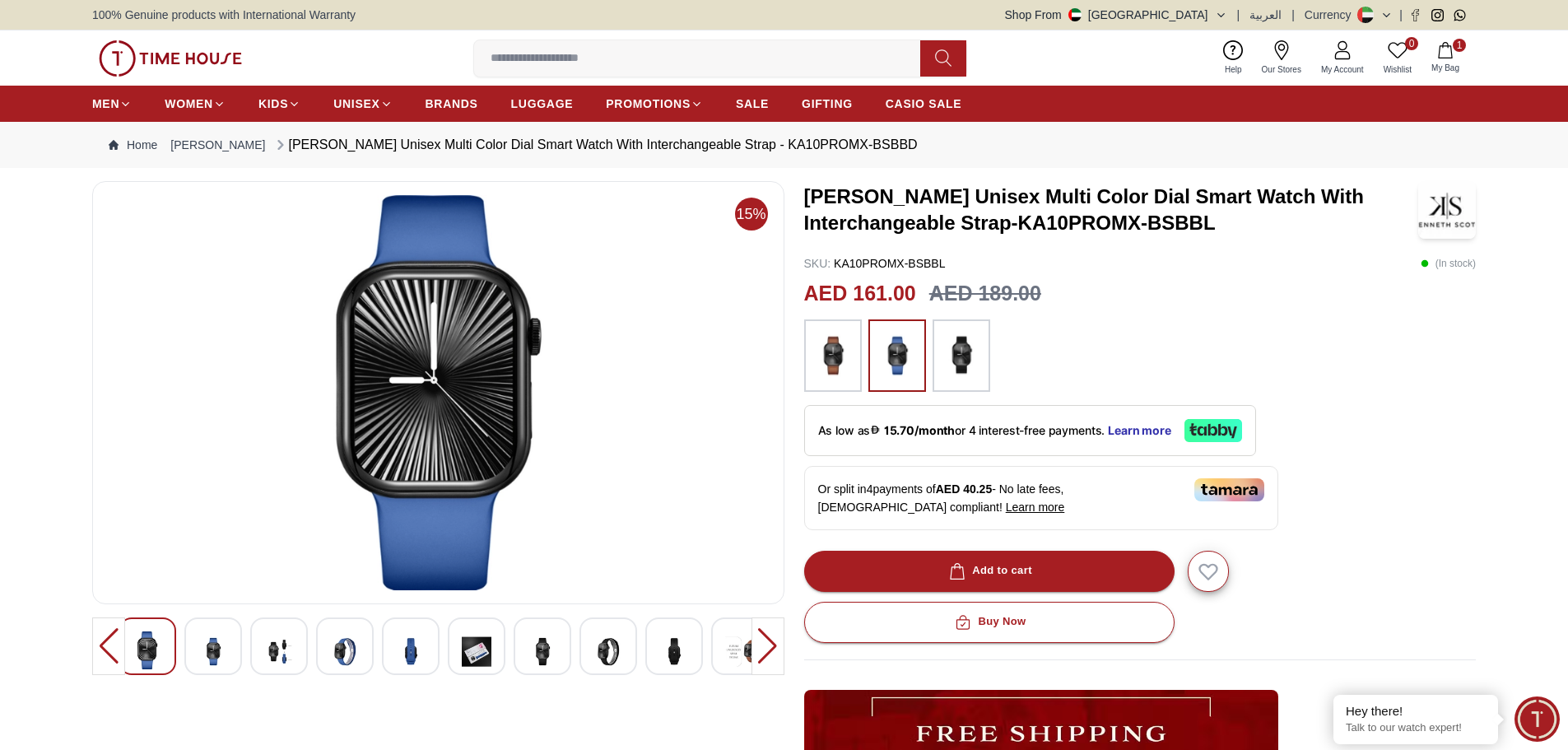
click at [835, 367] on img at bounding box center [833, 355] width 41 height 56
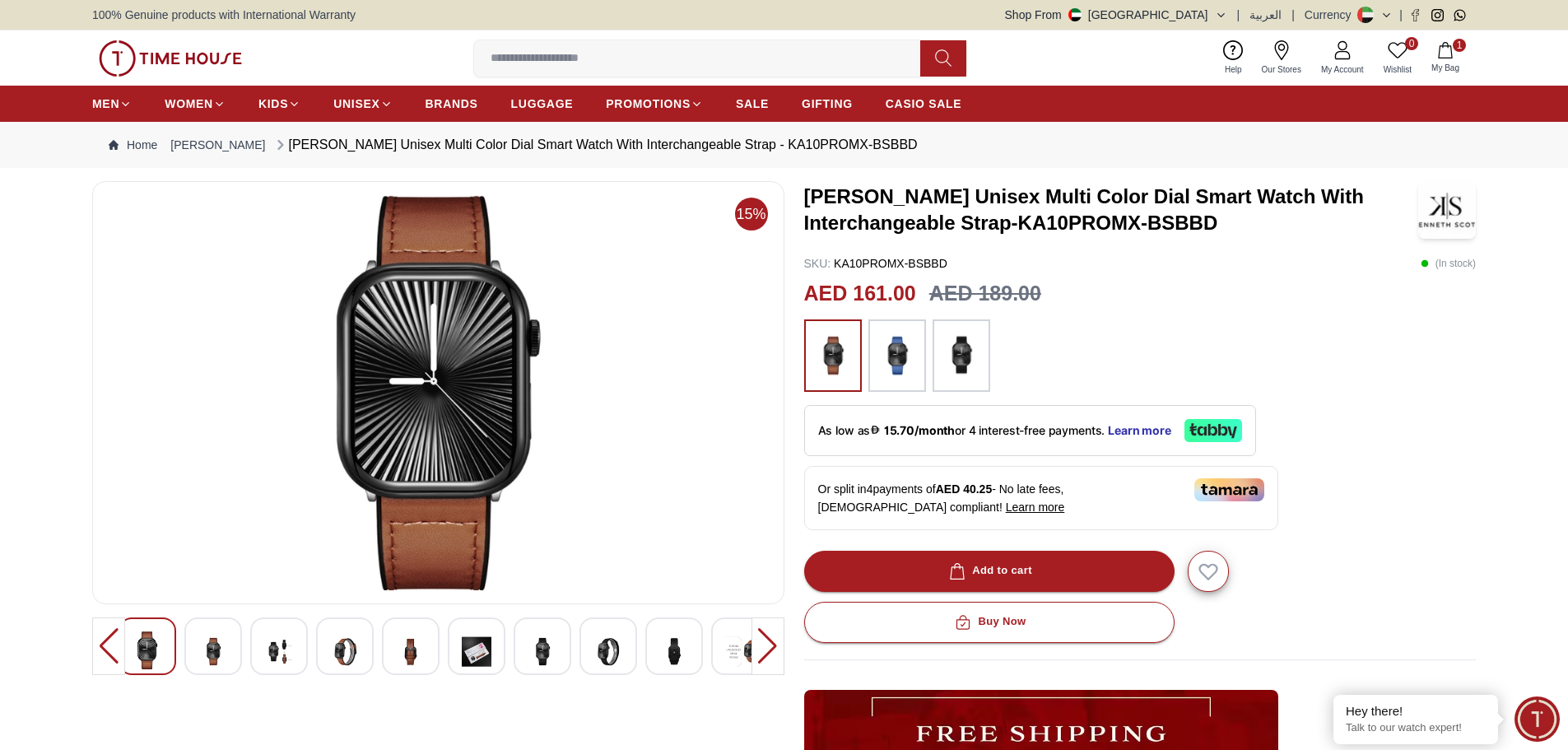
click at [960, 367] on img at bounding box center [961, 355] width 41 height 56
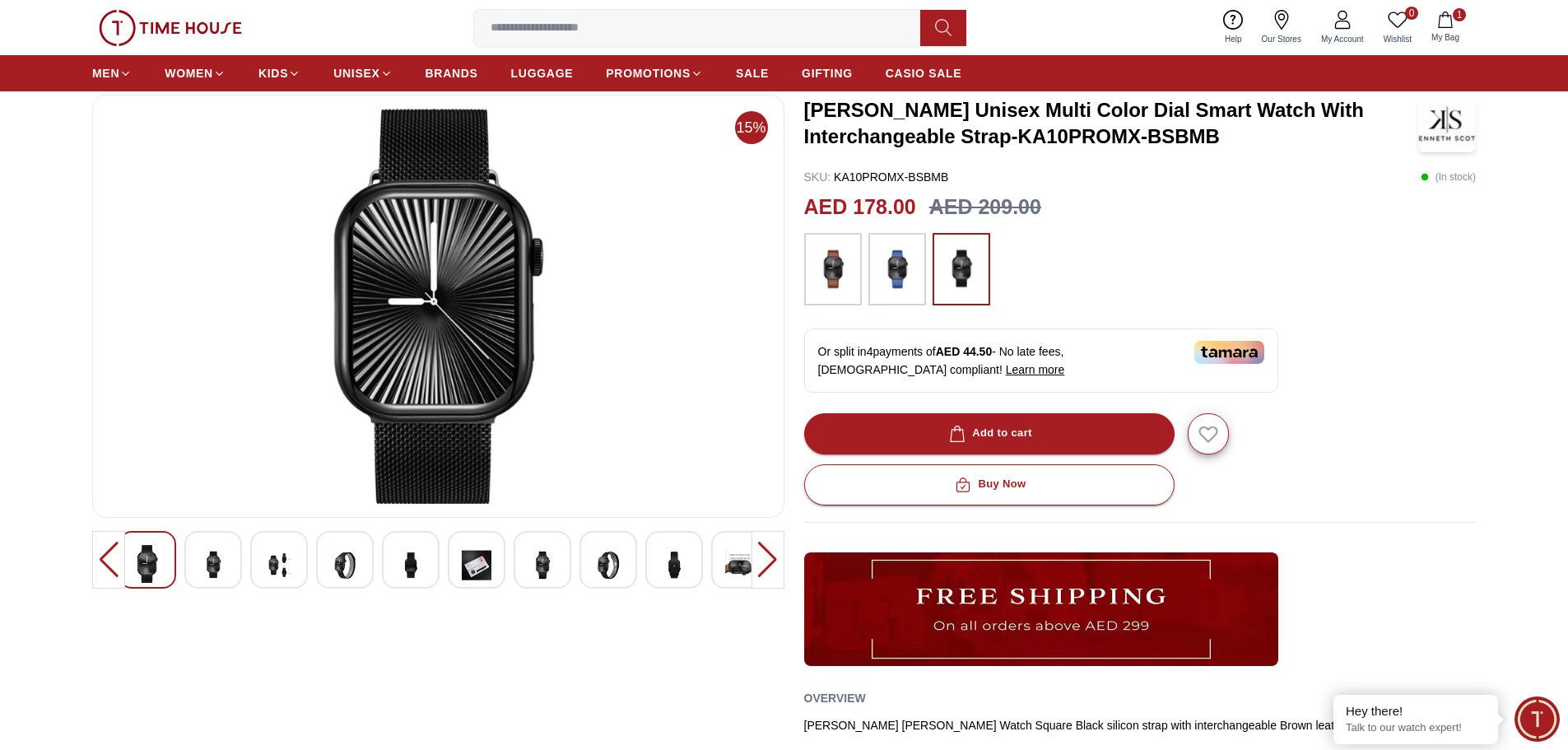
scroll to position [329, 0]
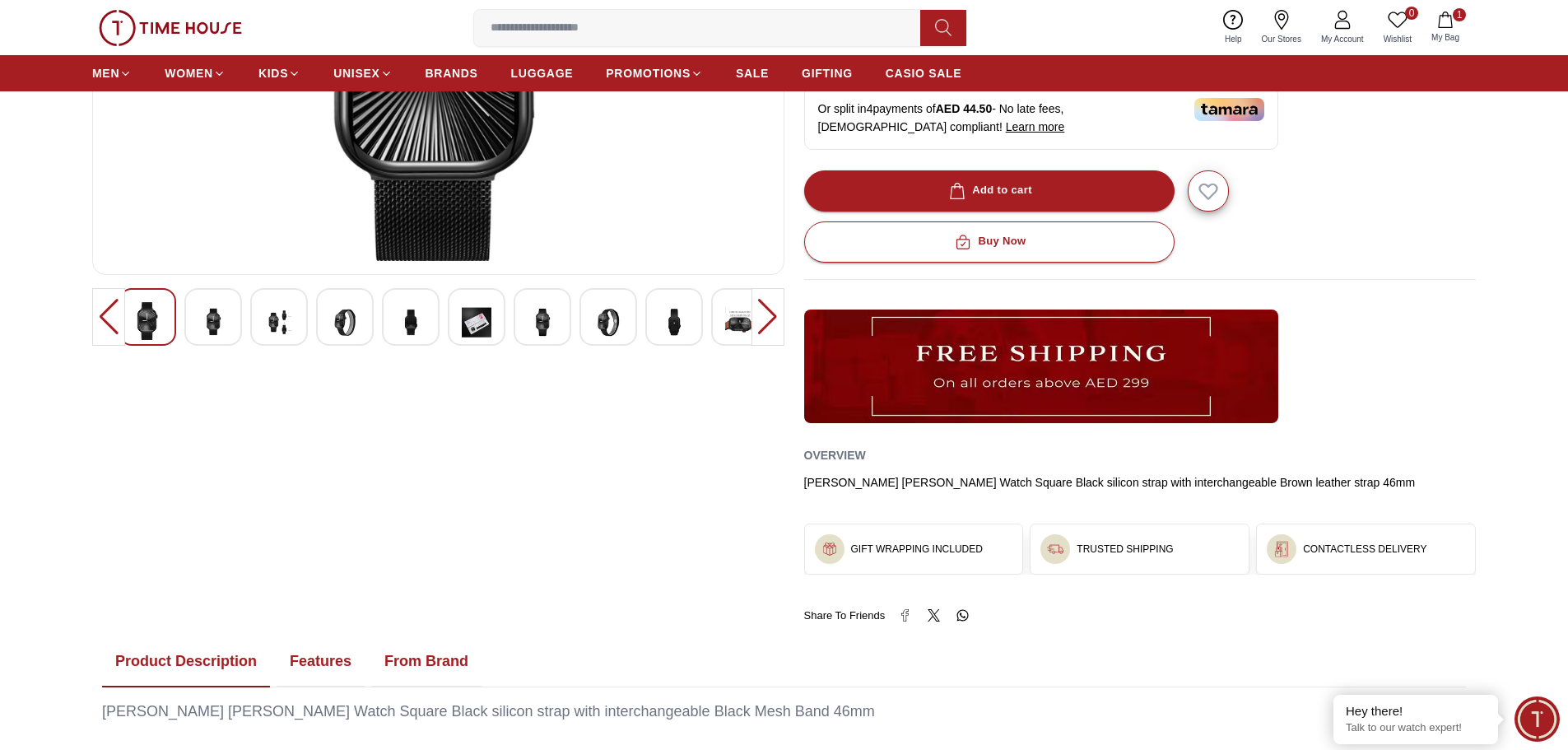
click at [913, 548] on h3 "GIFT WRAPPING INCLUDED" at bounding box center [916, 549] width 132 height 13
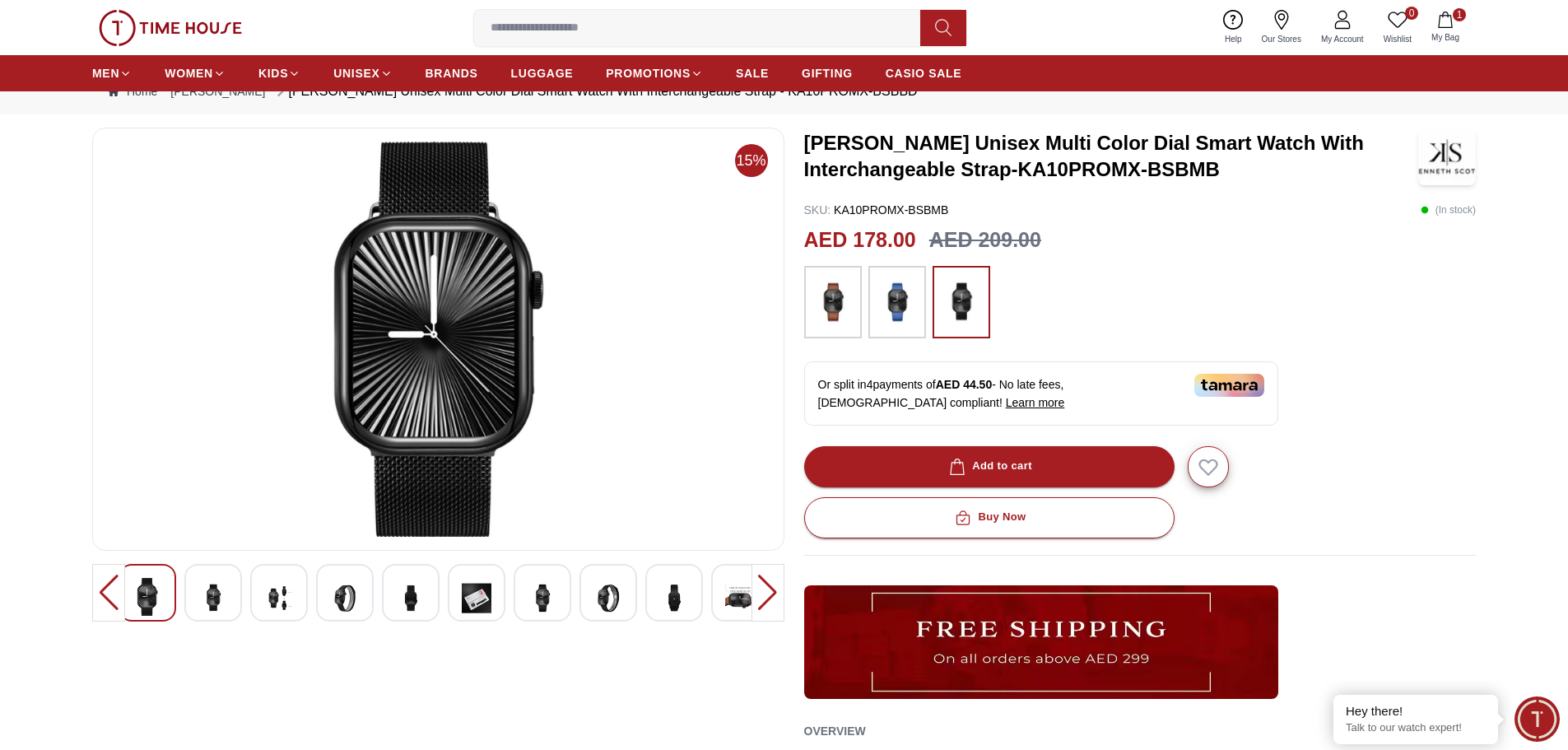
scroll to position [0, 0]
